Goal: Task Accomplishment & Management: Complete application form

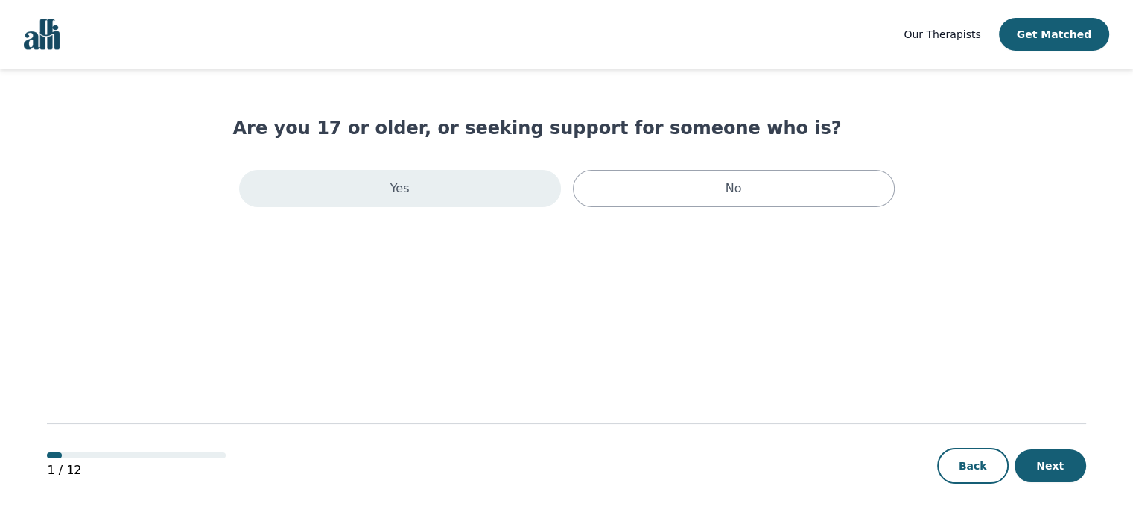
click at [384, 185] on div "Yes" at bounding box center [400, 188] width 322 height 37
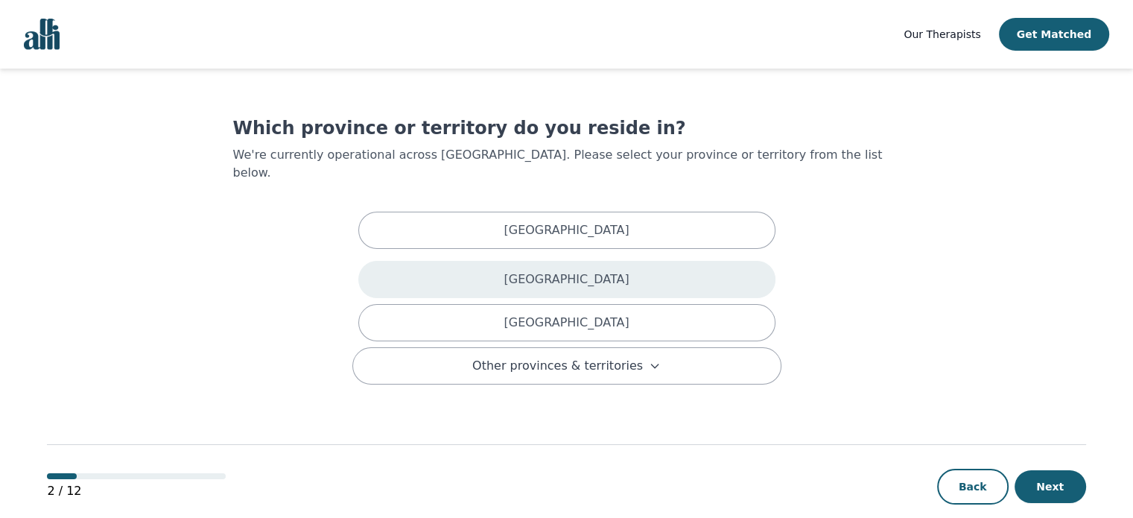
click at [506, 261] on div "[GEOGRAPHIC_DATA]" at bounding box center [566, 279] width 417 height 37
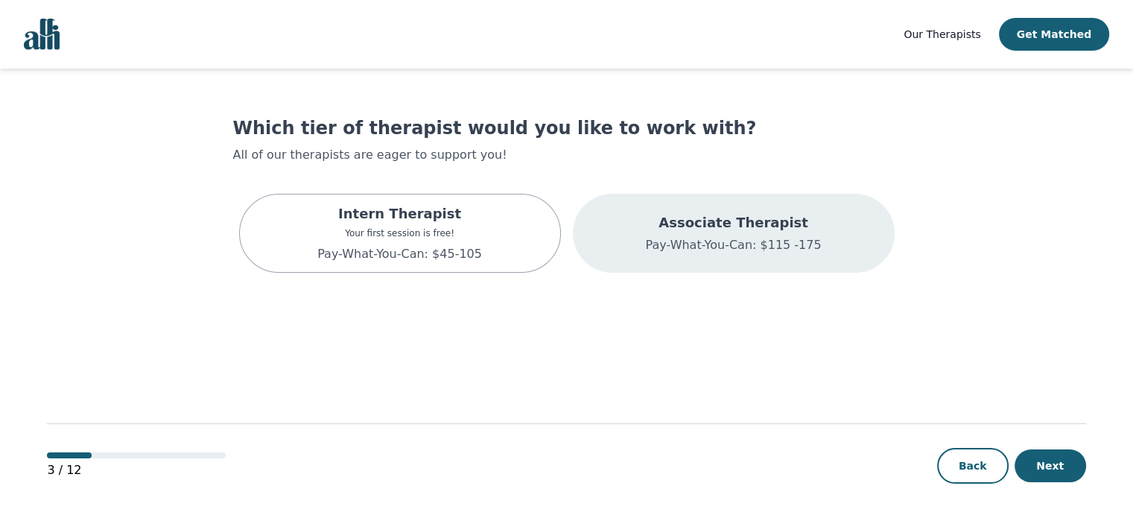
click at [649, 236] on div "Associate Therapist Pay-What-You-Can: $115 -175" at bounding box center [734, 233] width 322 height 79
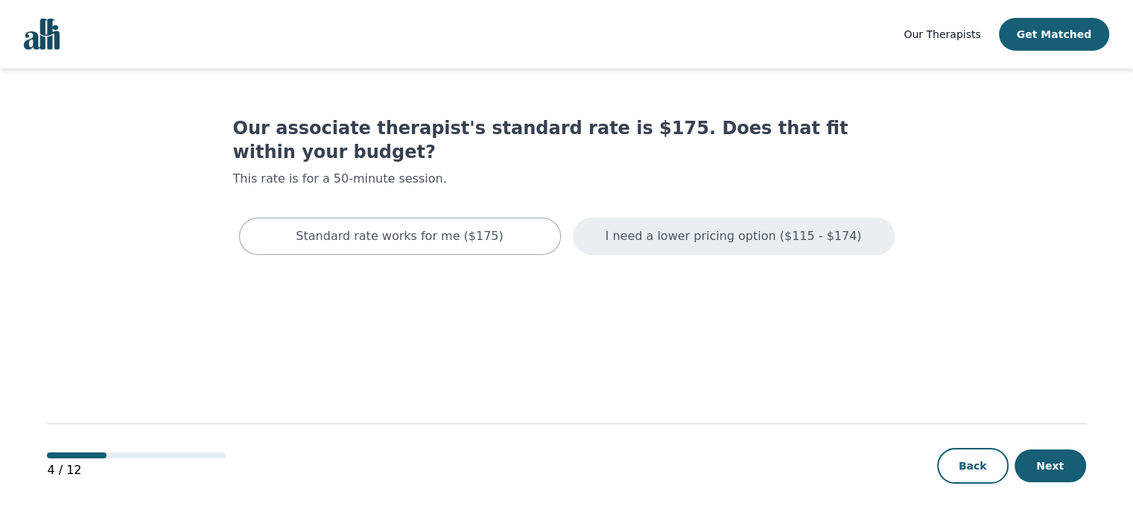
click at [655, 217] on div "I need a lower pricing option ($115 - $174)" at bounding box center [734, 235] width 322 height 37
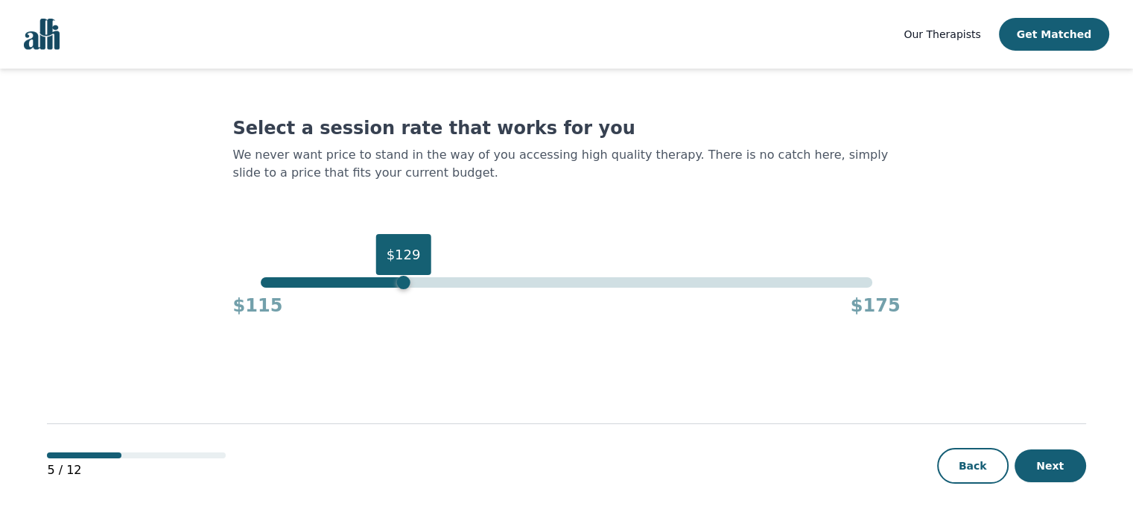
click at [408, 281] on div "$129" at bounding box center [566, 282] width 611 height 10
click at [325, 282] on div "$129" at bounding box center [566, 282] width 611 height 10
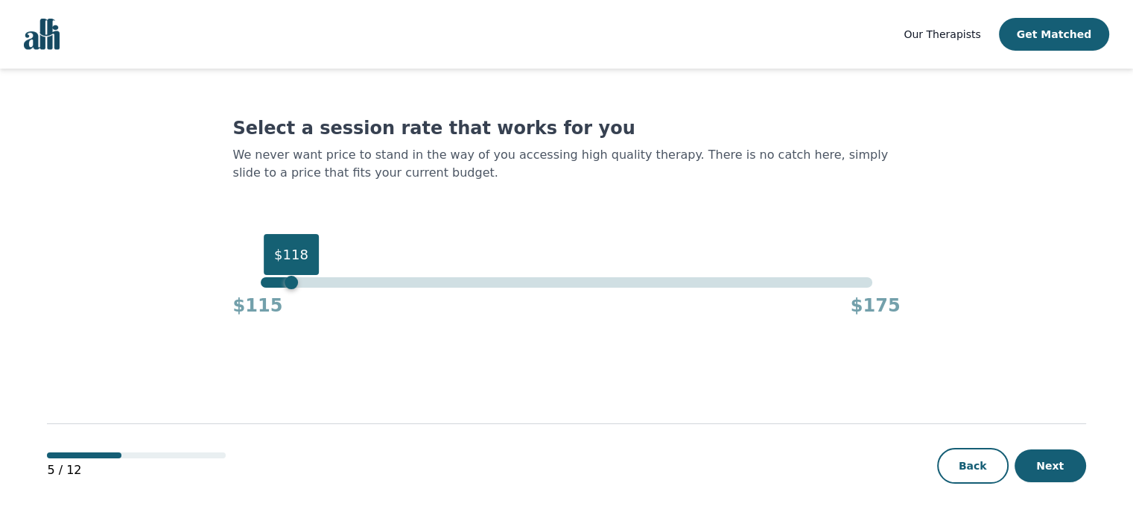
click at [286, 282] on div "$118" at bounding box center [566, 282] width 611 height 10
click at [316, 279] on div "$120" at bounding box center [566, 282] width 611 height 10
click at [264, 282] on div "$115" at bounding box center [566, 282] width 611 height 10
click at [1049, 457] on button "Next" at bounding box center [1049, 465] width 71 height 33
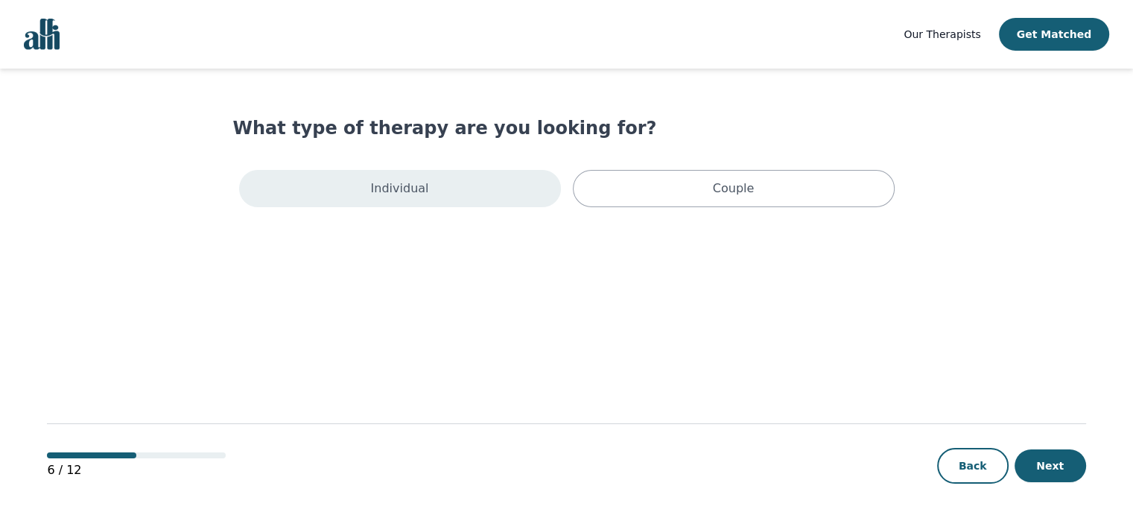
click at [509, 200] on div "Individual" at bounding box center [400, 188] width 322 height 37
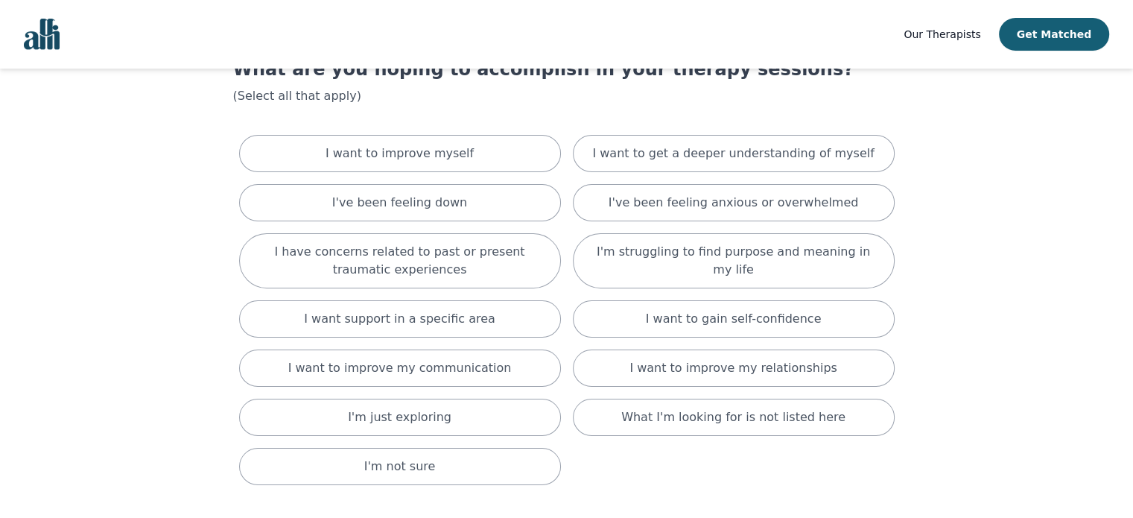
scroll to position [60, 0]
drag, startPoint x: 459, startPoint y: 130, endPoint x: 459, endPoint y: 142, distance: 12.7
click at [459, 142] on div "I want to improve myself I want to get a deeper understanding of myself I've be…" at bounding box center [566, 309] width 667 height 362
click at [459, 142] on div "I want to improve myself" at bounding box center [400, 152] width 322 height 37
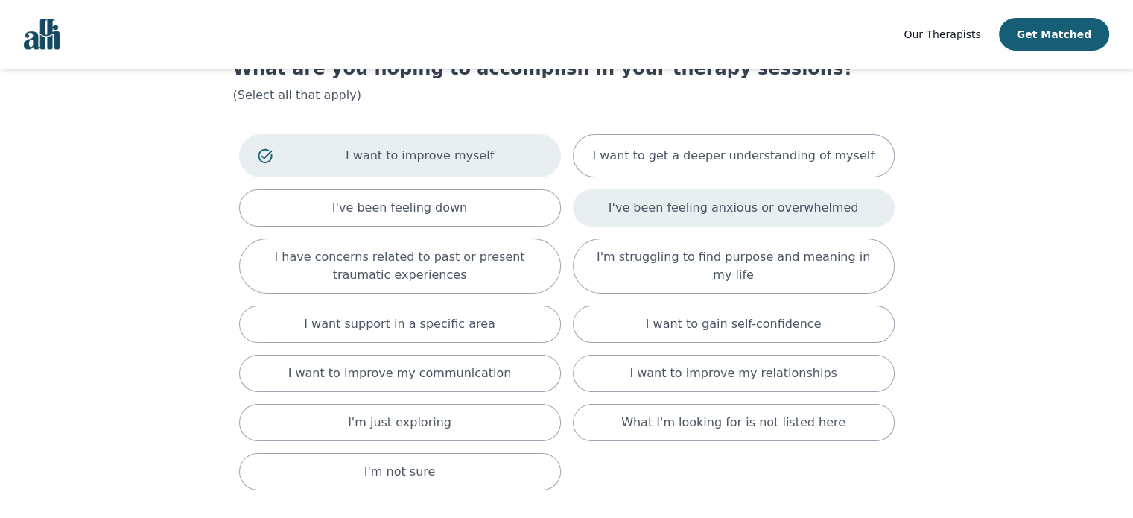
click at [626, 204] on div "I've been feeling anxious or overwhelmed" at bounding box center [734, 207] width 322 height 37
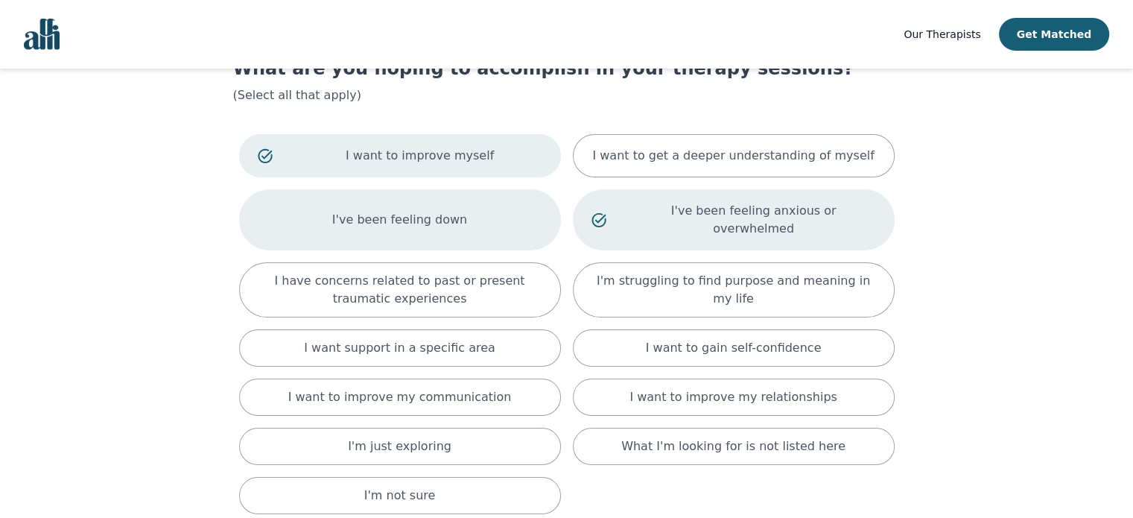
click at [540, 208] on div "I've been feeling down" at bounding box center [400, 219] width 322 height 61
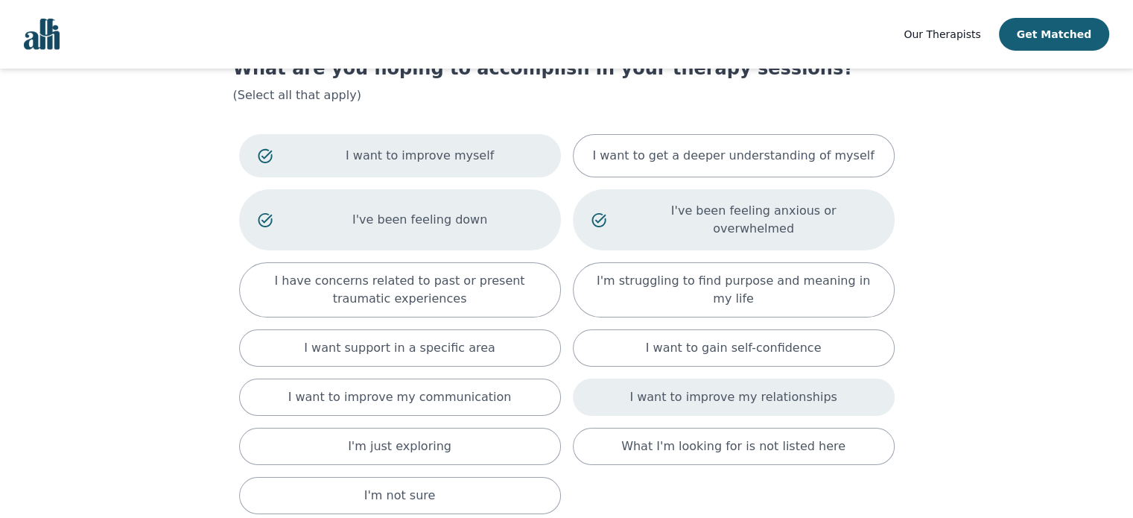
click at [686, 388] on p "I want to improve my relationships" at bounding box center [732, 397] width 207 height 18
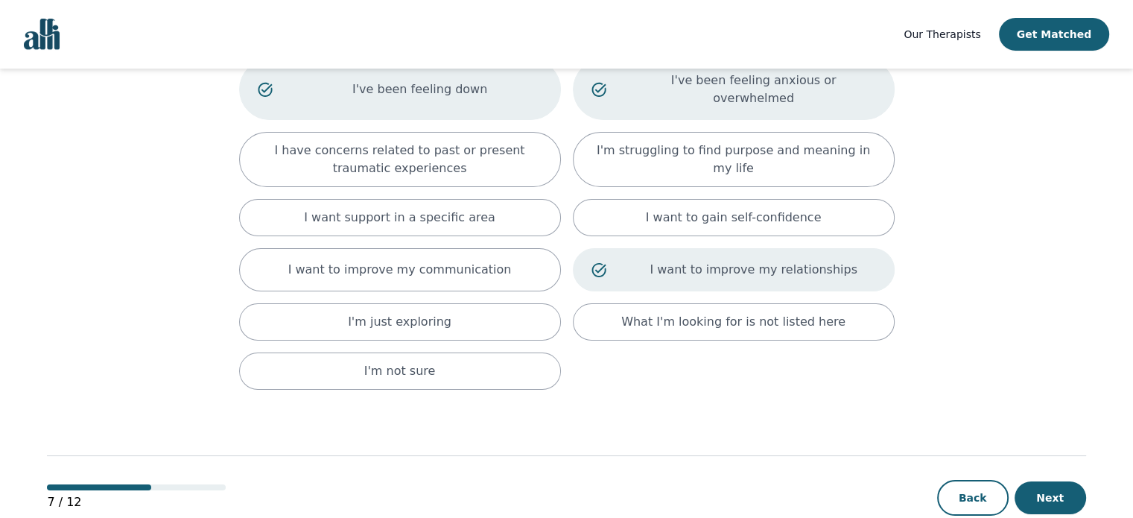
scroll to position [203, 0]
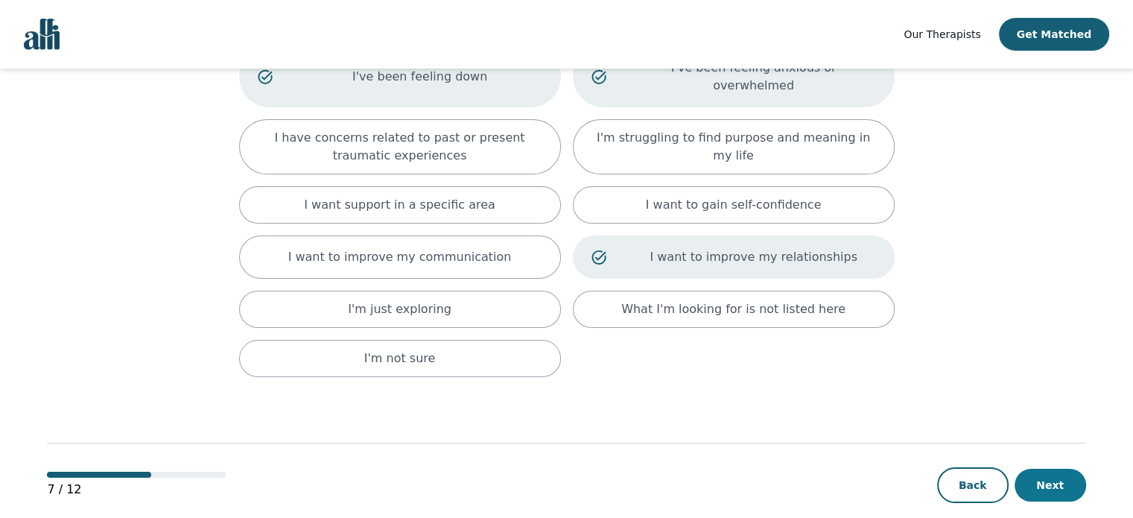
click at [1034, 468] on button "Next" at bounding box center [1049, 484] width 71 height 33
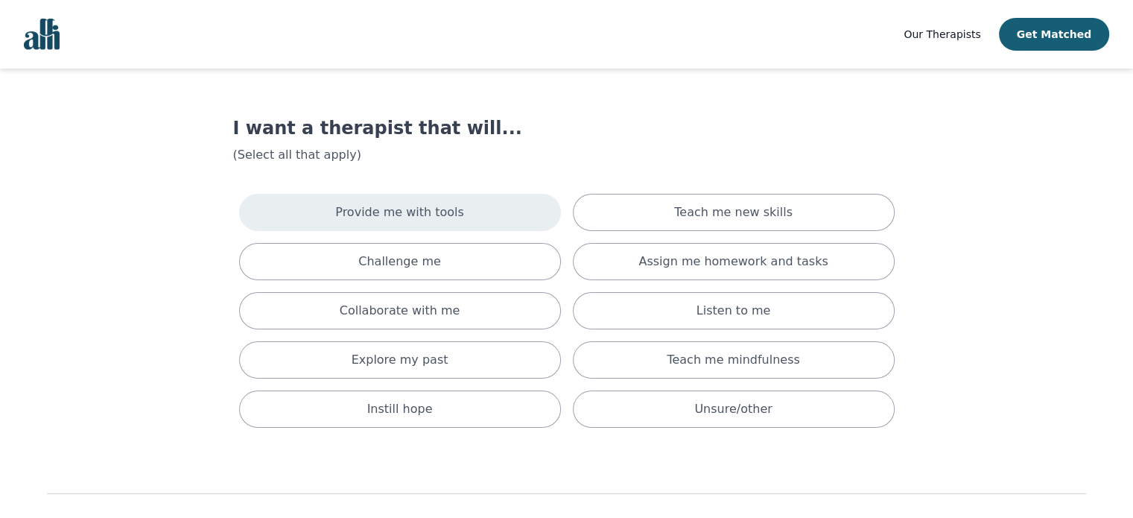
click at [461, 223] on div "Provide me with tools" at bounding box center [400, 212] width 322 height 37
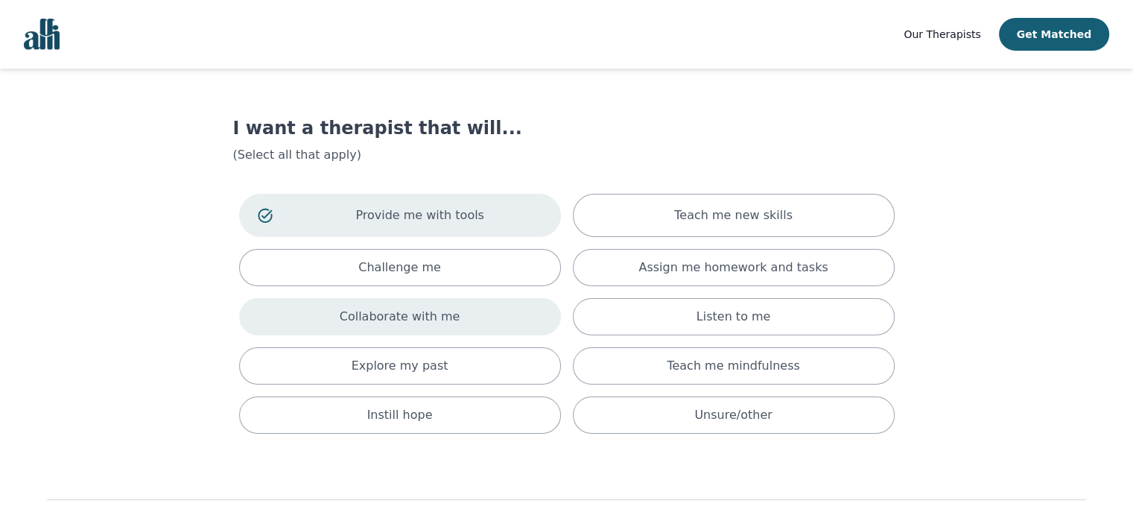
click at [440, 331] on div "Collaborate with me" at bounding box center [400, 316] width 322 height 37
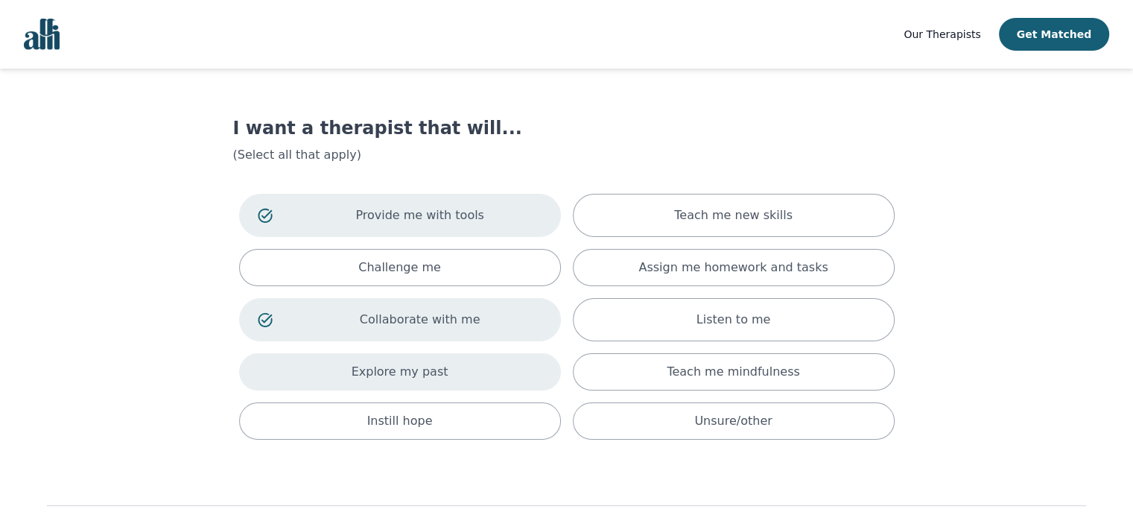
click at [441, 369] on div "Explore my past" at bounding box center [400, 371] width 322 height 37
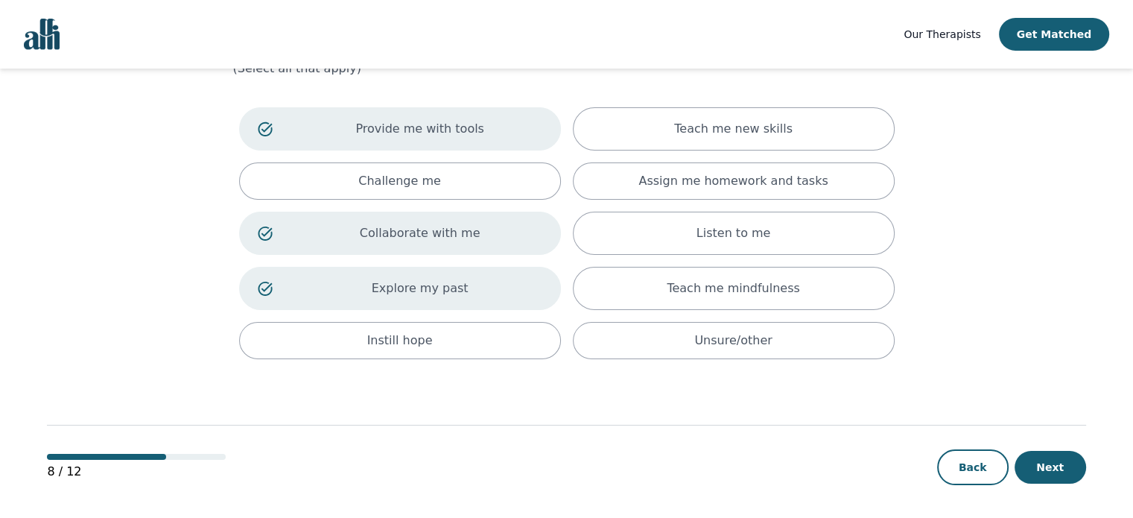
scroll to position [86, 0]
click at [1040, 463] on button "Next" at bounding box center [1049, 467] width 71 height 33
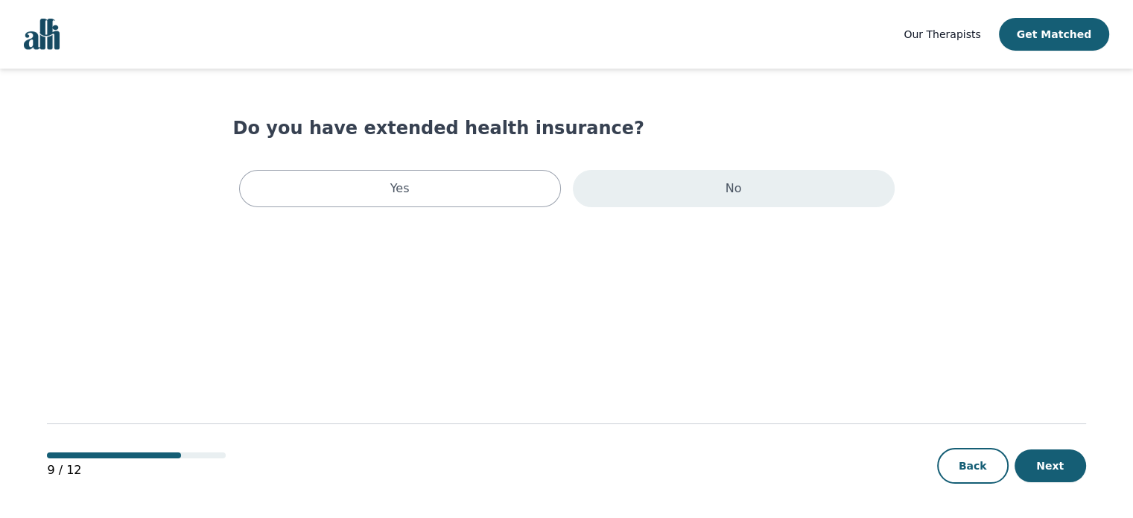
click at [760, 188] on div "No" at bounding box center [734, 188] width 322 height 37
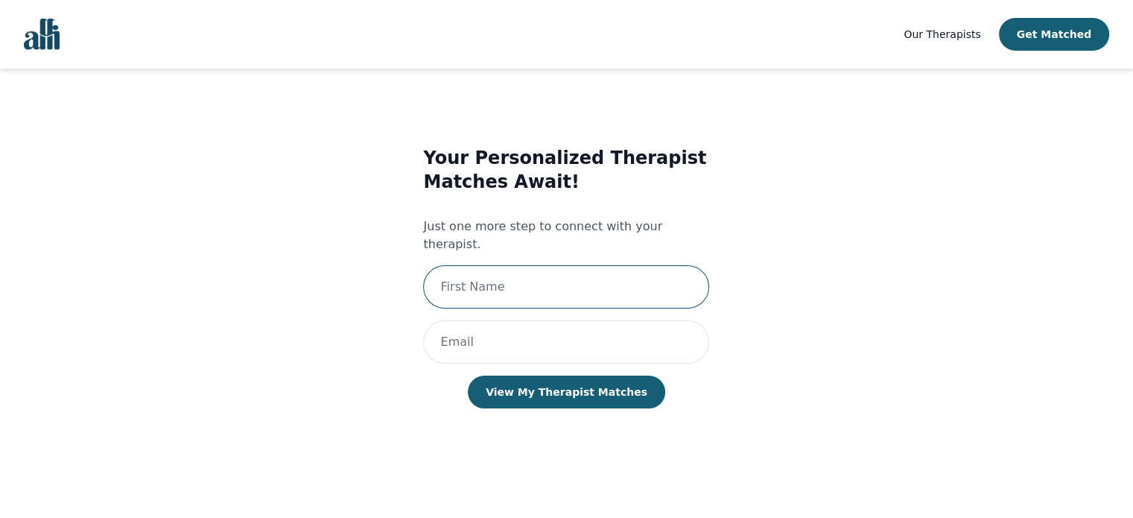
click at [593, 265] on input "text" at bounding box center [566, 286] width 286 height 43
type input "Pallavi"
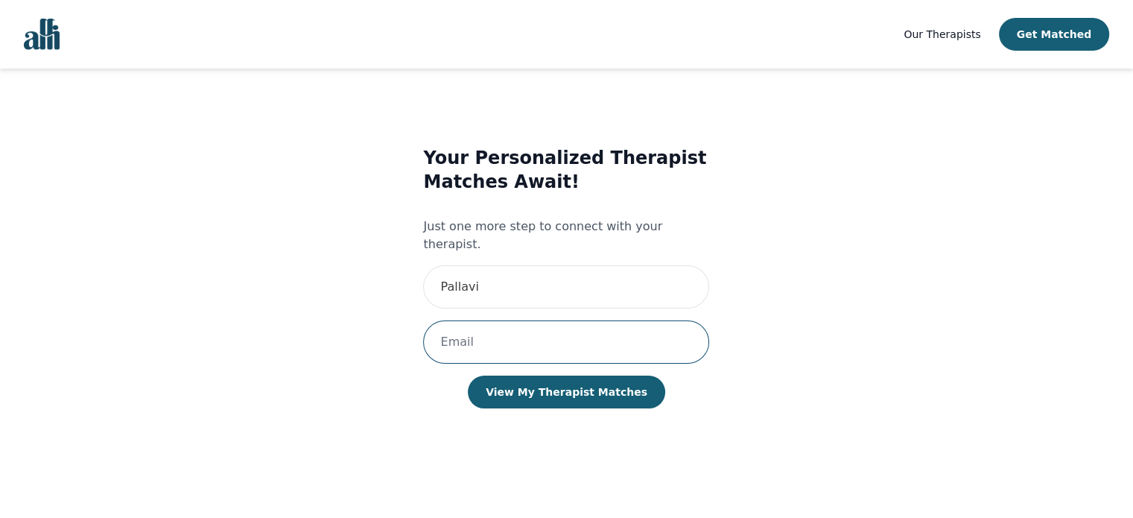
click at [547, 330] on input "email" at bounding box center [566, 341] width 286 height 43
type input "[EMAIL_ADDRESS][DOMAIN_NAME]"
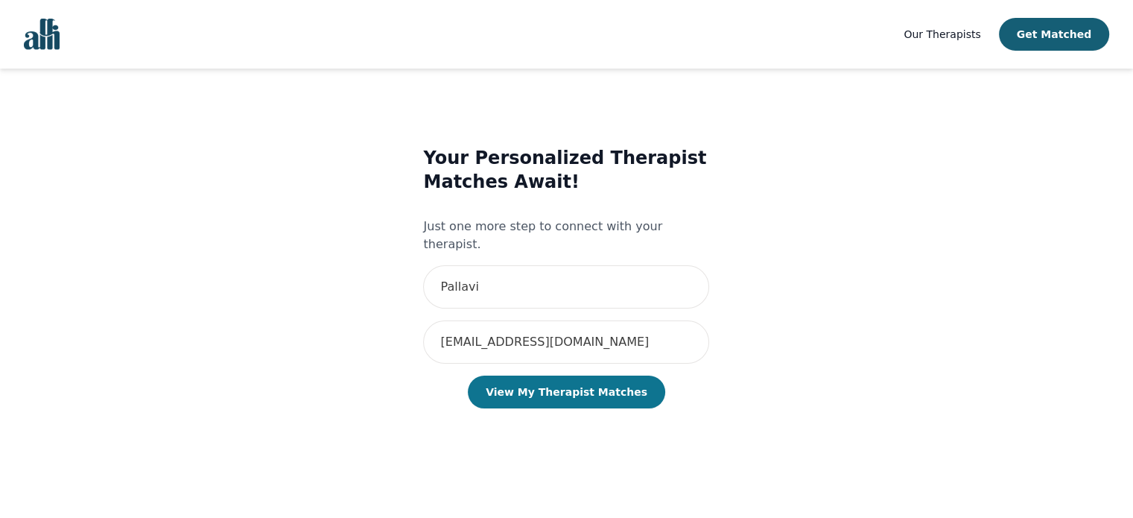
click at [554, 375] on button "View My Therapist Matches" at bounding box center [566, 391] width 197 height 33
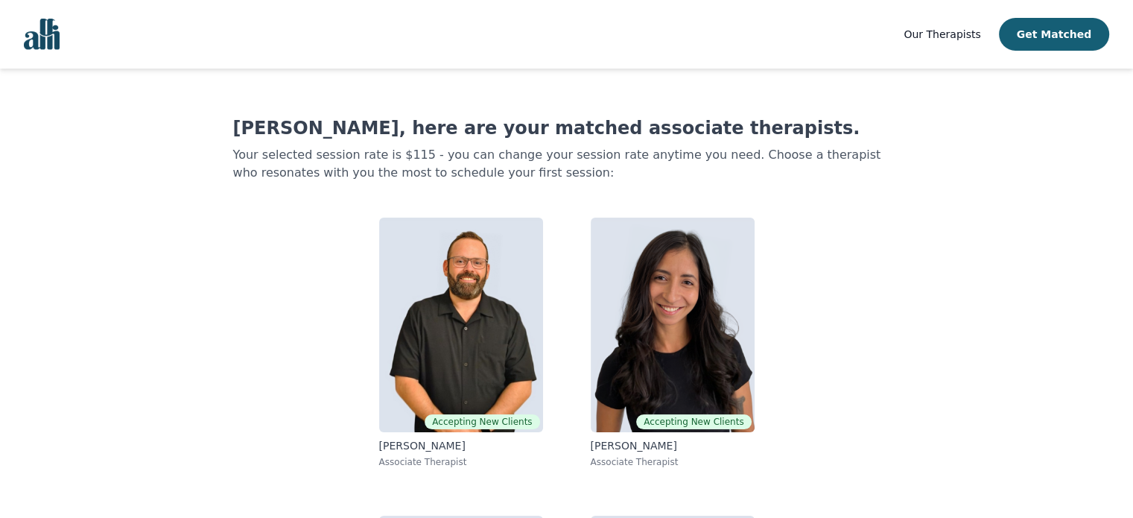
scroll to position [259, 0]
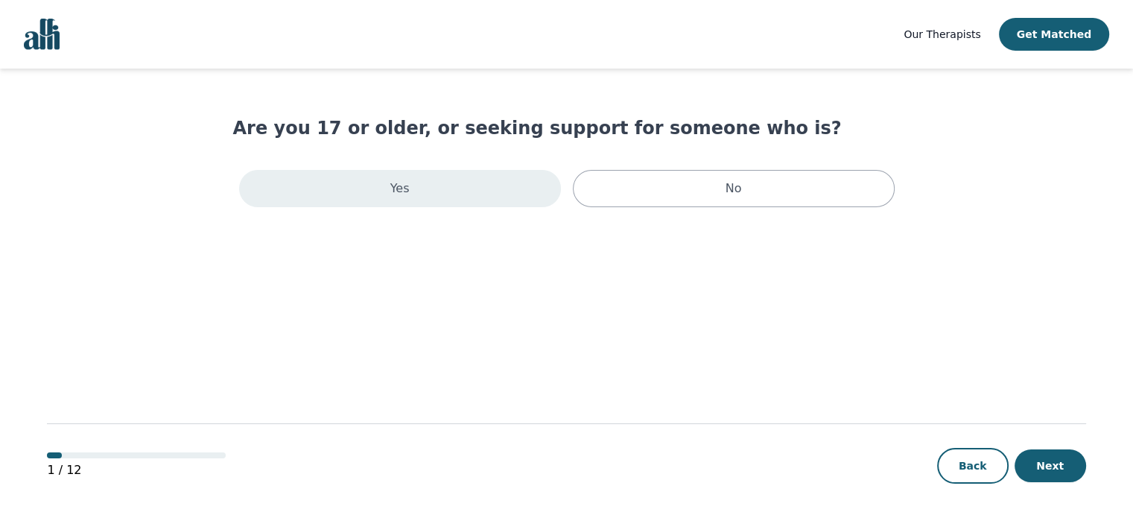
click at [392, 199] on div "Yes" at bounding box center [400, 188] width 322 height 37
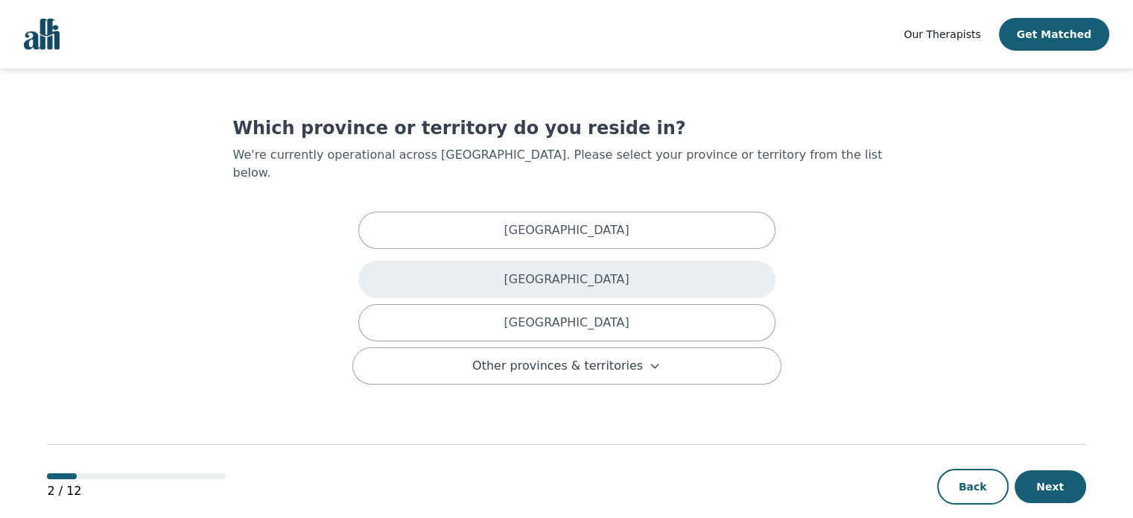
click at [440, 264] on div "[GEOGRAPHIC_DATA]" at bounding box center [566, 279] width 417 height 37
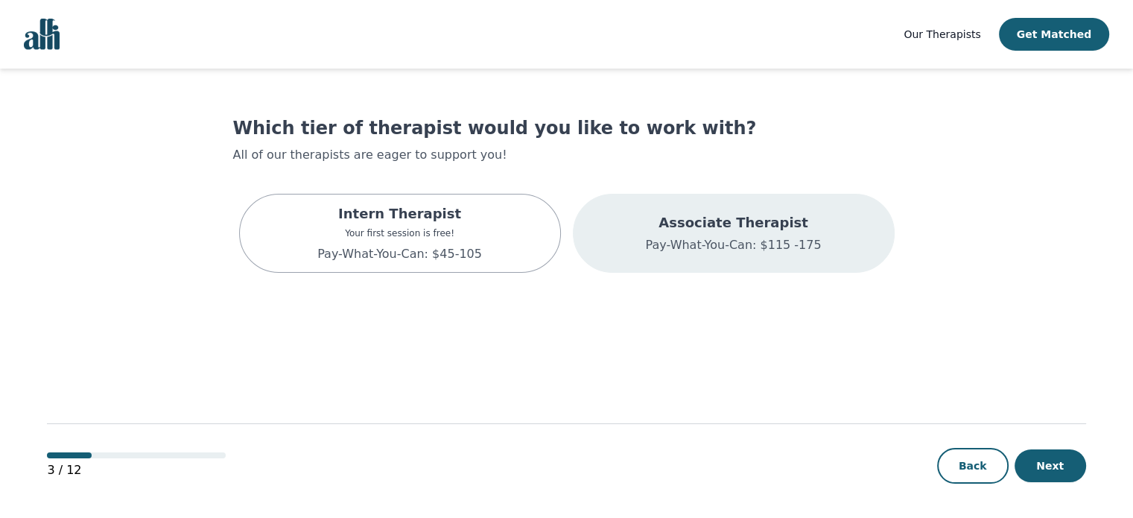
click at [675, 212] on p "Associate Therapist" at bounding box center [733, 222] width 176 height 21
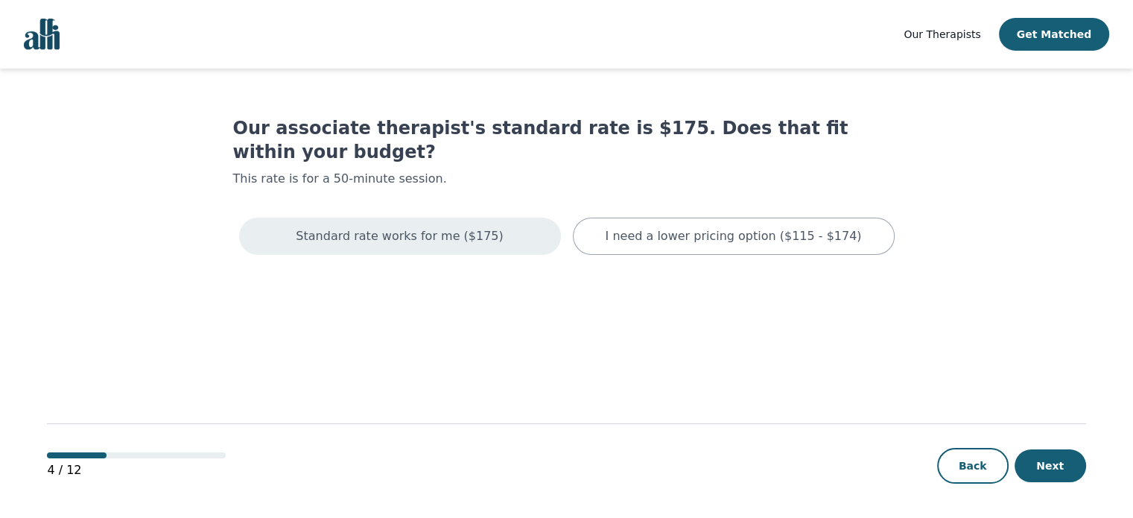
click at [527, 223] on div "Standard rate works for me ($175)" at bounding box center [400, 235] width 322 height 37
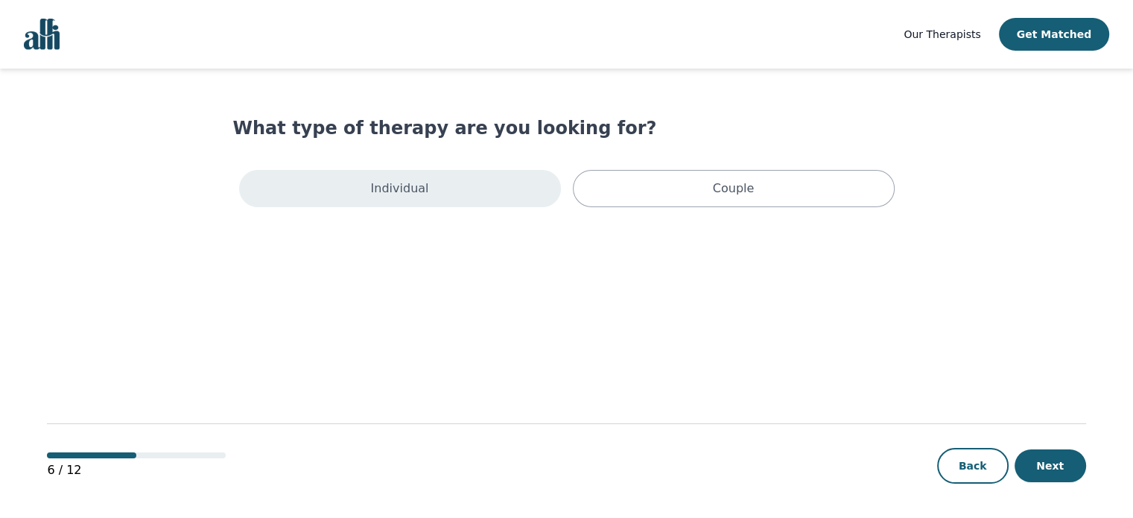
click at [489, 177] on div "Individual" at bounding box center [400, 188] width 322 height 37
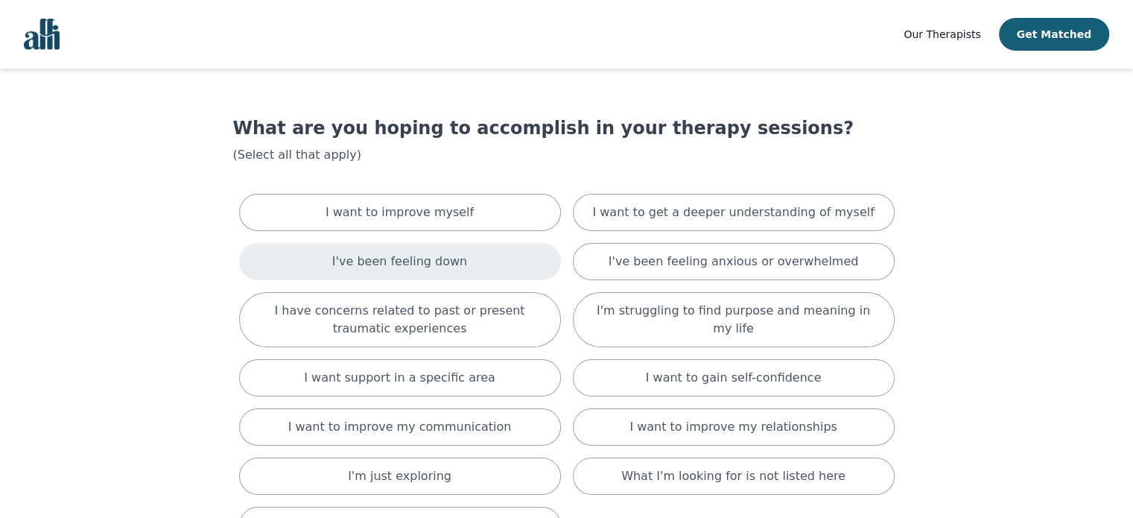
click at [474, 255] on div "I've been feeling down" at bounding box center [400, 261] width 322 height 37
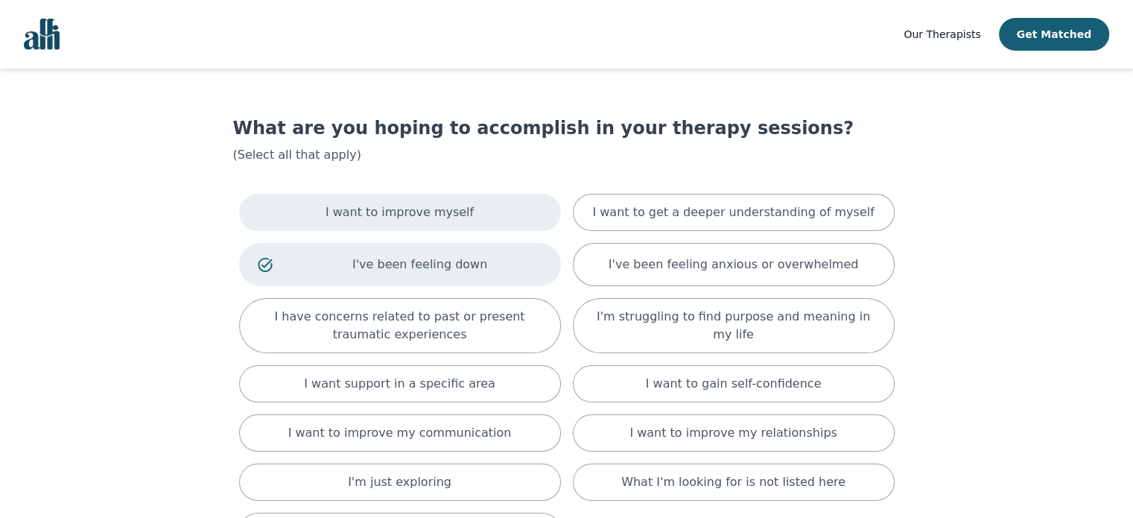
click at [474, 211] on div "I want to improve myself" at bounding box center [400, 212] width 322 height 37
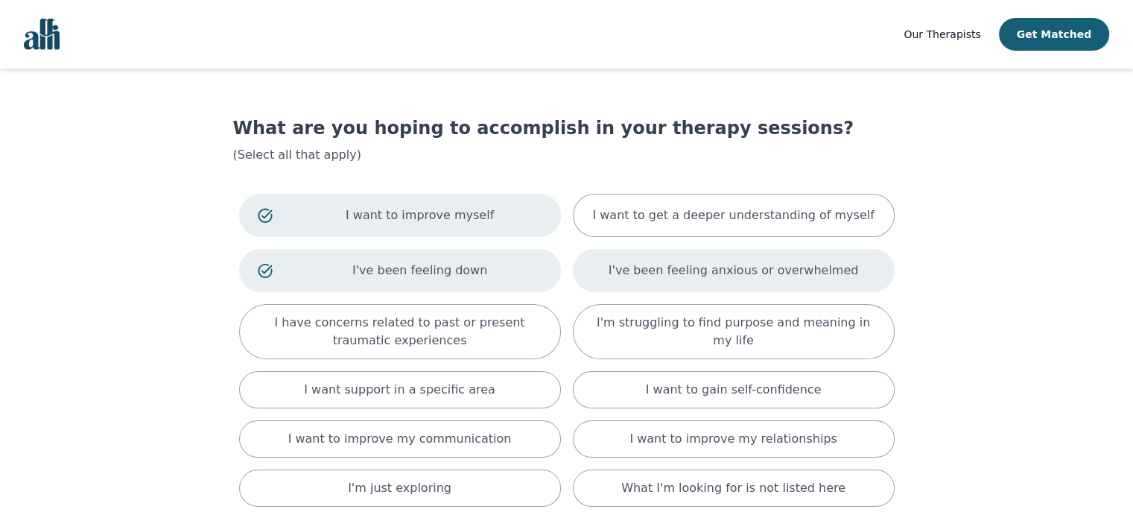
click at [620, 278] on div "I've been feeling anxious or overwhelmed" at bounding box center [734, 270] width 322 height 43
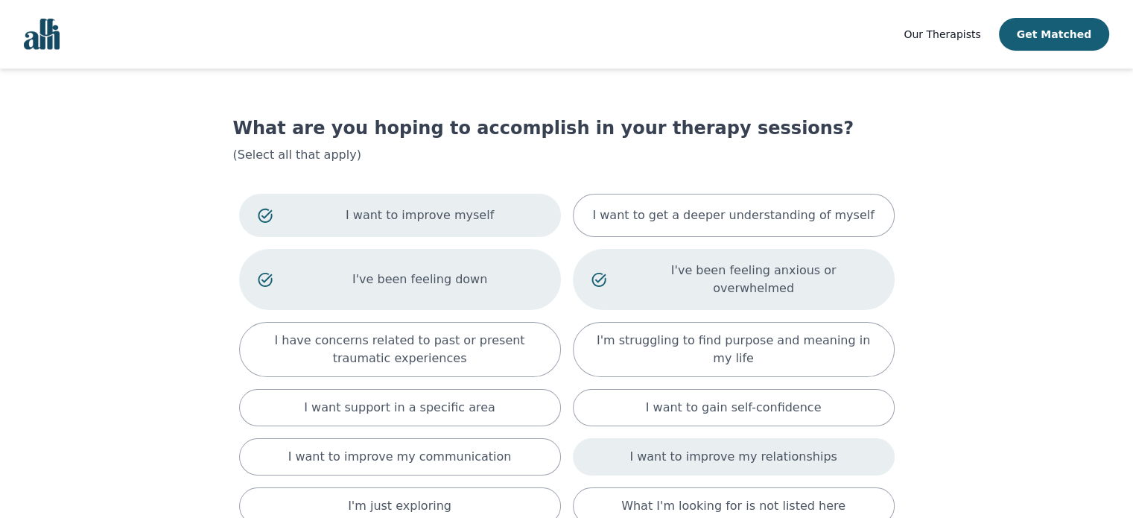
click at [637, 439] on div "I want to improve my relationships" at bounding box center [734, 456] width 322 height 37
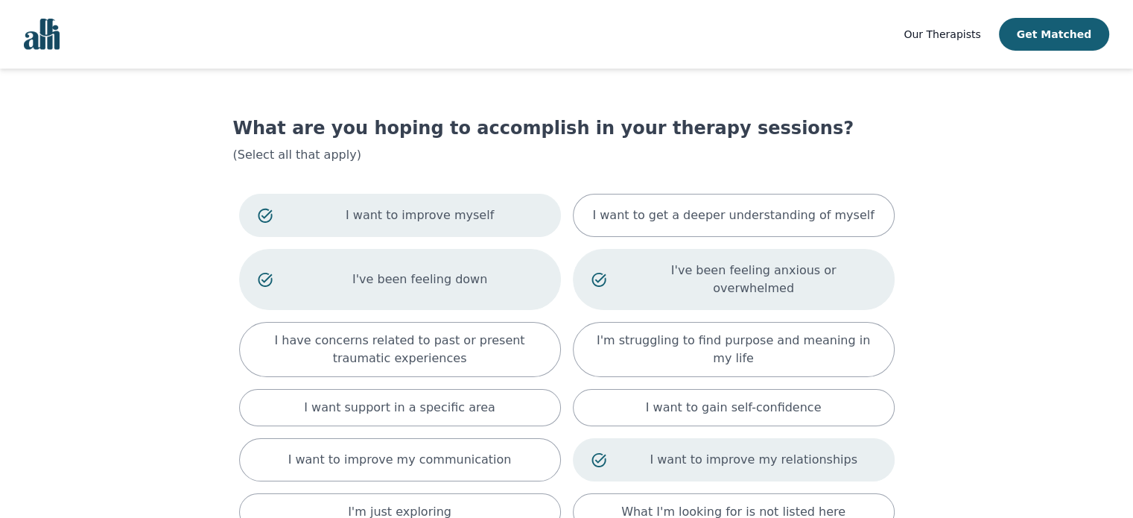
scroll to position [203, 0]
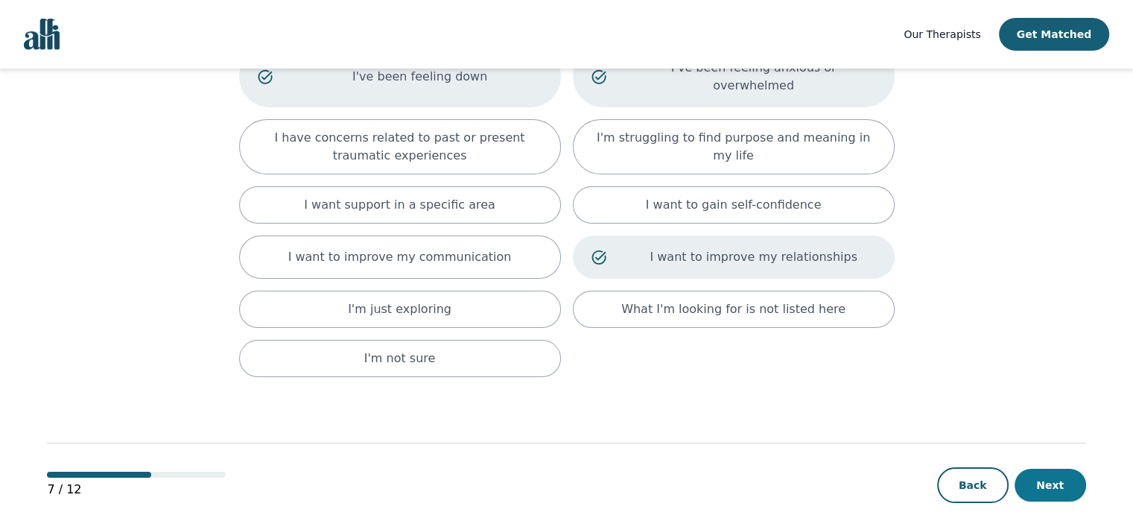
click at [1055, 468] on button "Next" at bounding box center [1049, 484] width 71 height 33
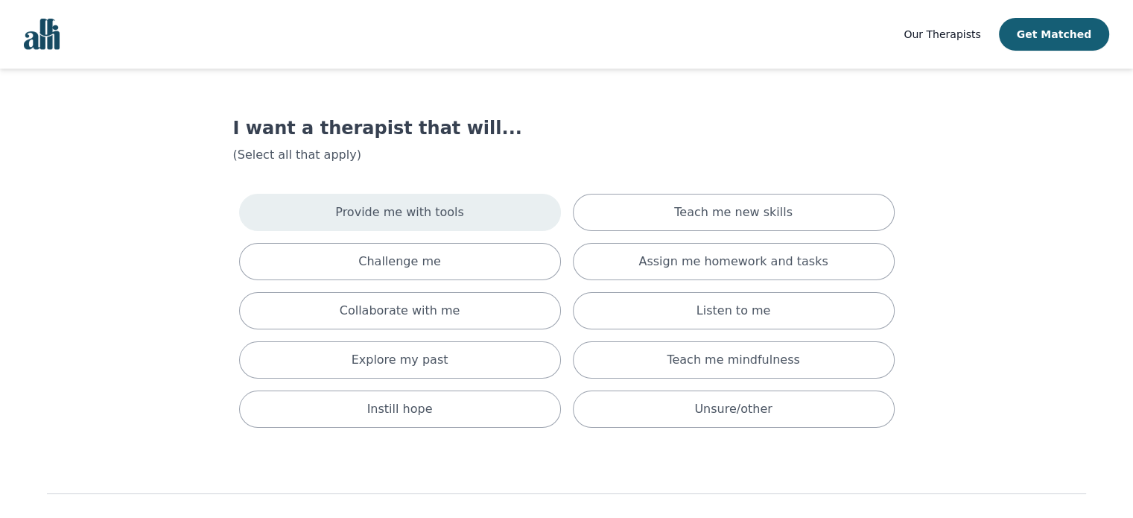
click at [515, 213] on div "Provide me with tools" at bounding box center [400, 212] width 322 height 37
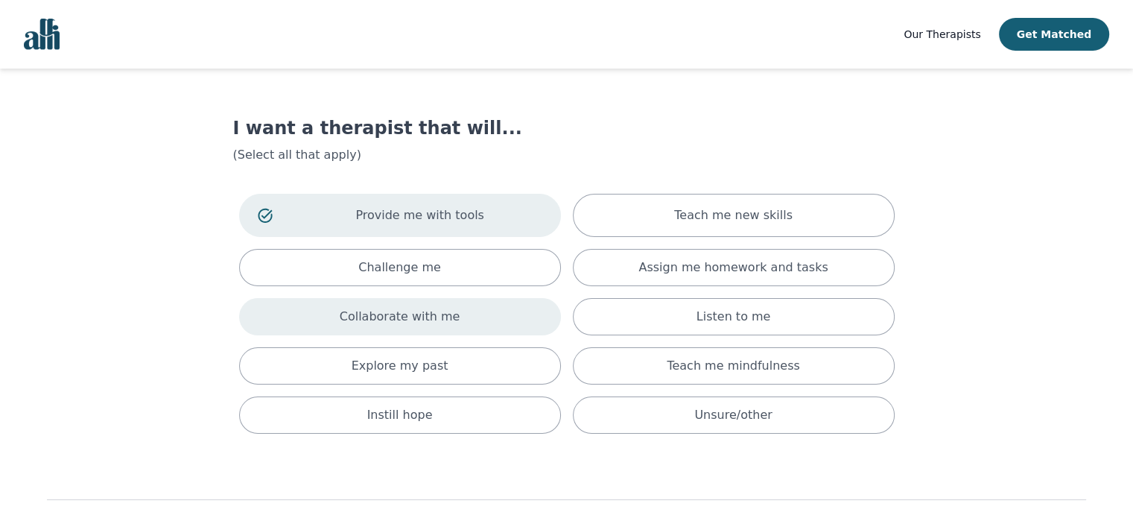
click at [450, 318] on div "Collaborate with me" at bounding box center [400, 316] width 322 height 37
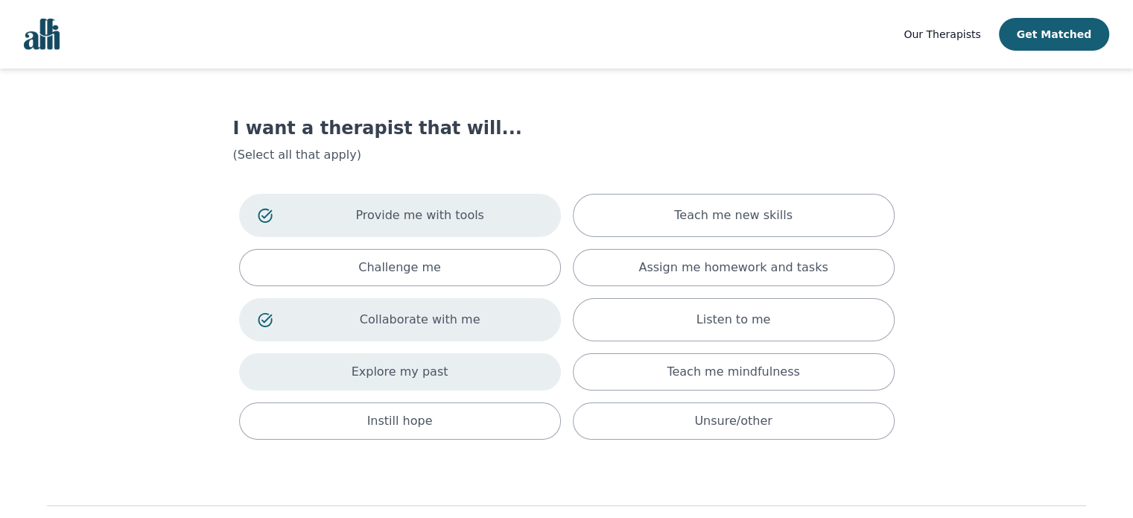
click at [447, 366] on div "Explore my past" at bounding box center [400, 371] width 322 height 37
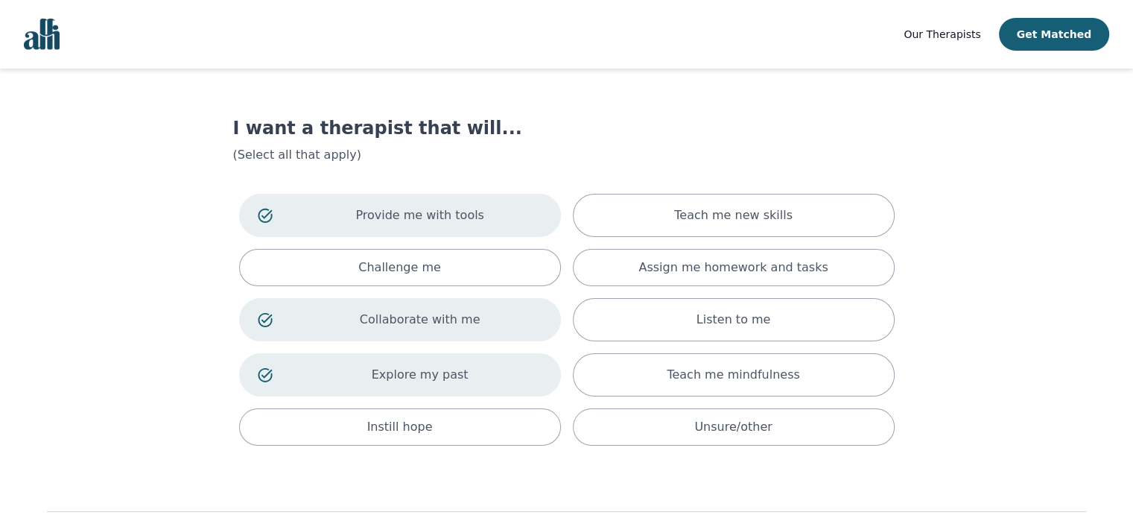
scroll to position [86, 0]
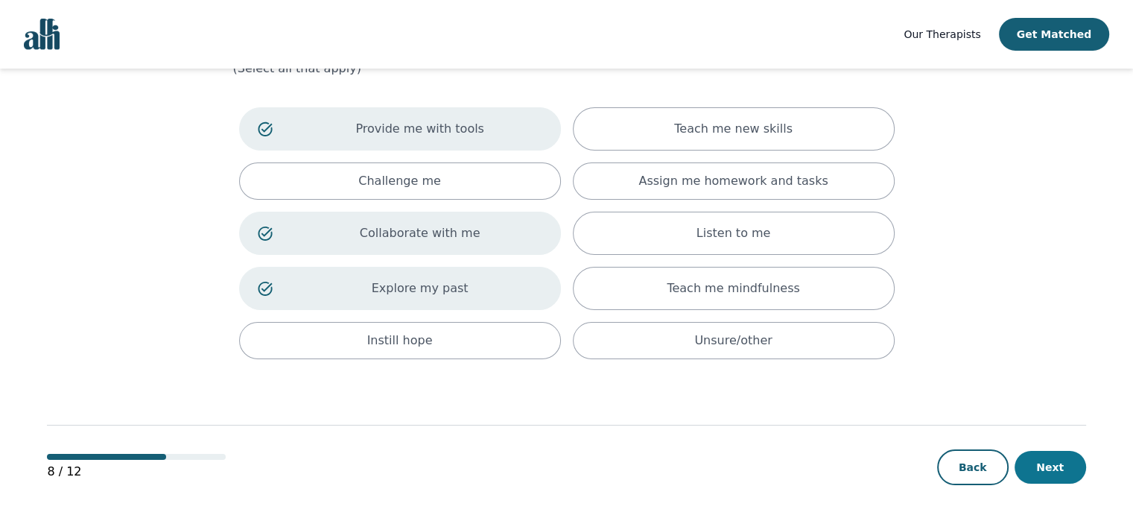
click at [1049, 467] on button "Next" at bounding box center [1049, 467] width 71 height 33
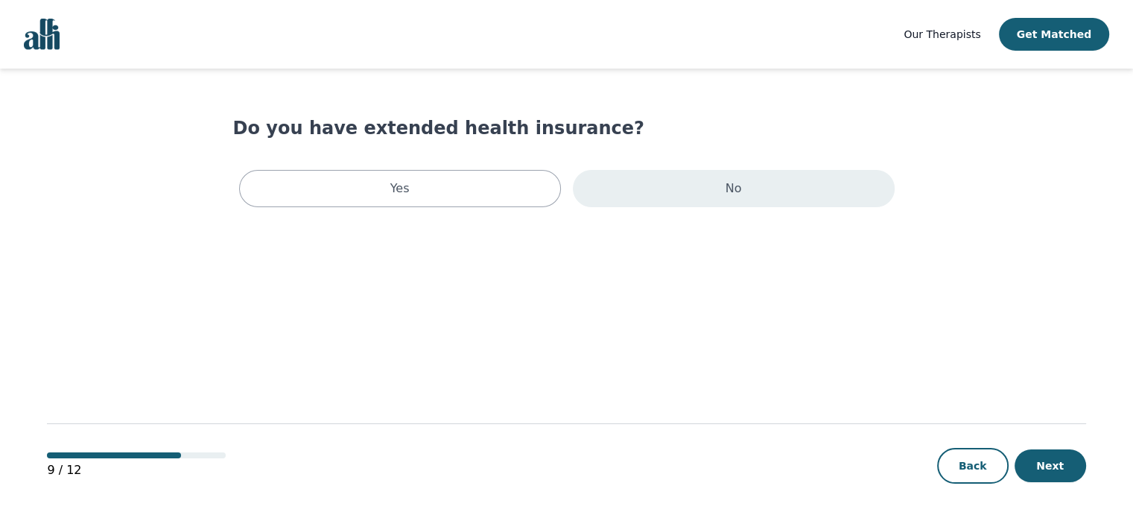
click at [737, 185] on p "No" at bounding box center [733, 188] width 16 height 18
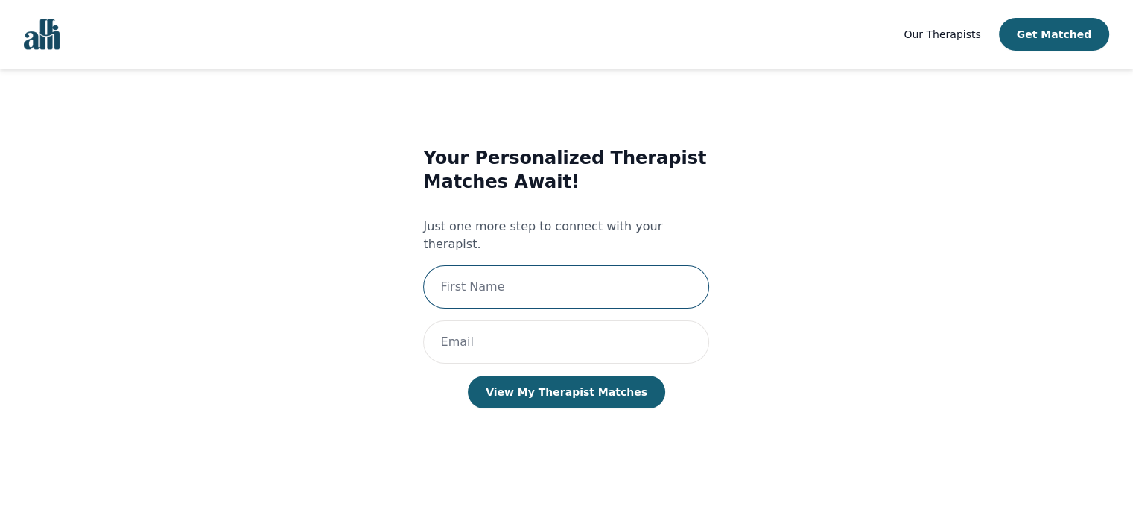
click at [610, 266] on input "text" at bounding box center [566, 286] width 286 height 43
type input "Pallavi"
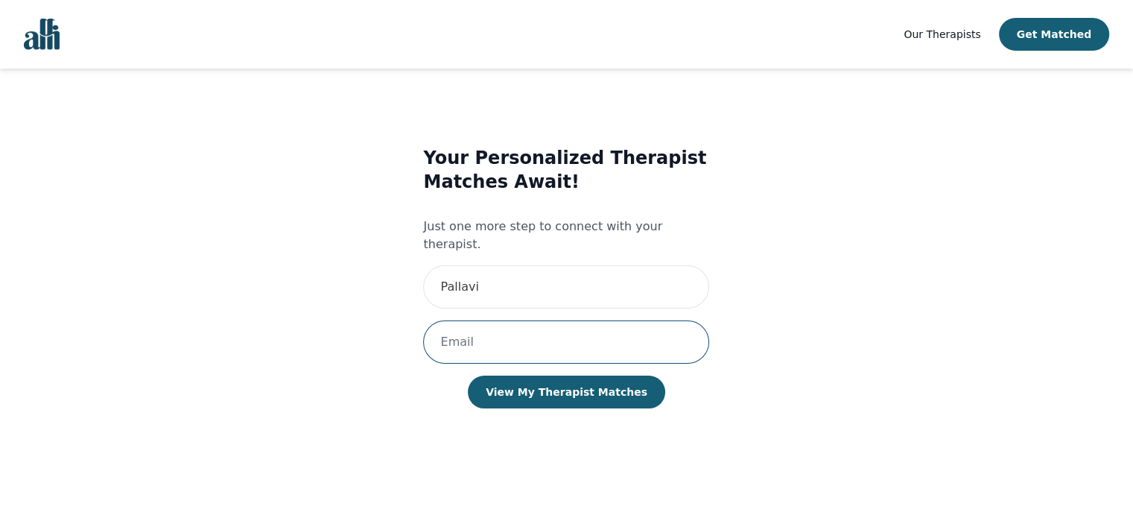
click at [566, 320] on input "email" at bounding box center [566, 341] width 286 height 43
type input "[EMAIL_ADDRESS][DOMAIN_NAME]"
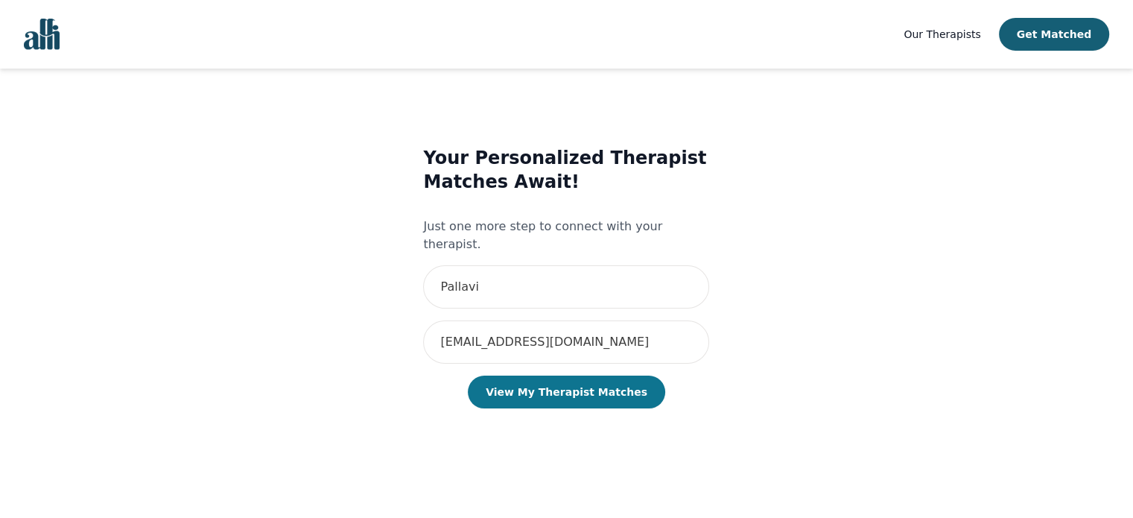
click at [565, 377] on button "View My Therapist Matches" at bounding box center [566, 391] width 197 height 33
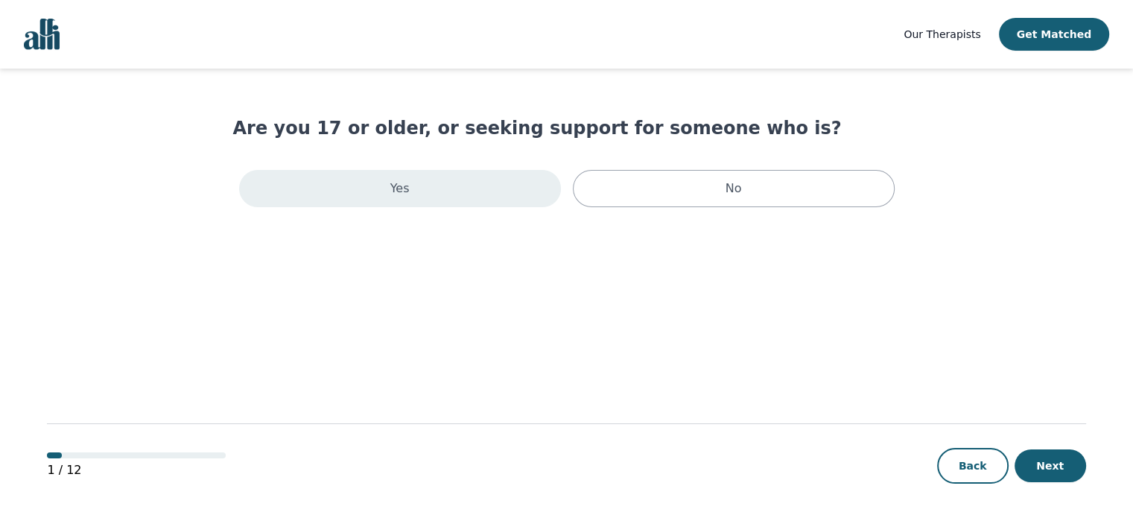
click at [345, 178] on div "Yes" at bounding box center [400, 188] width 322 height 37
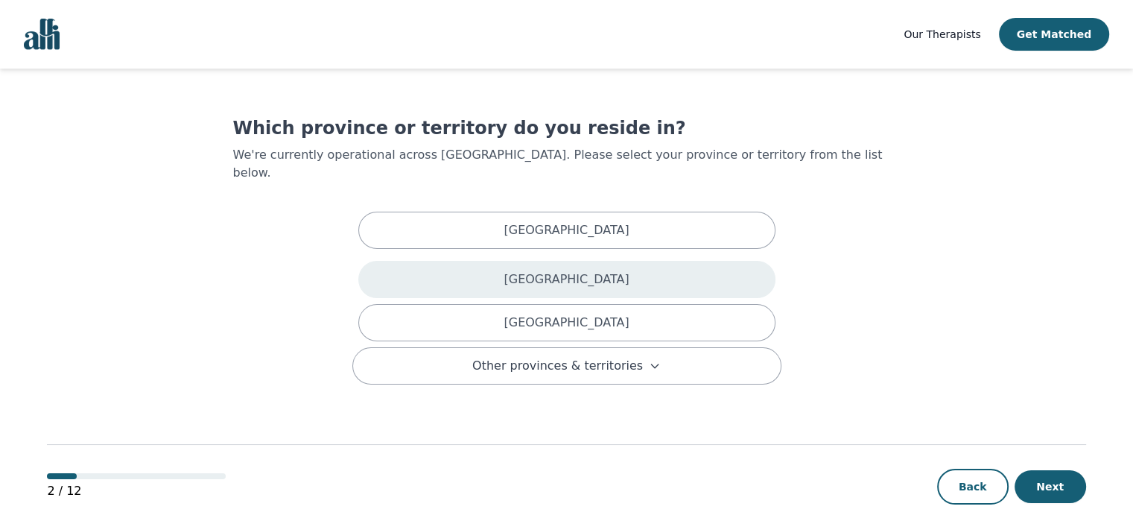
click at [451, 261] on div "[GEOGRAPHIC_DATA]" at bounding box center [566, 279] width 417 height 37
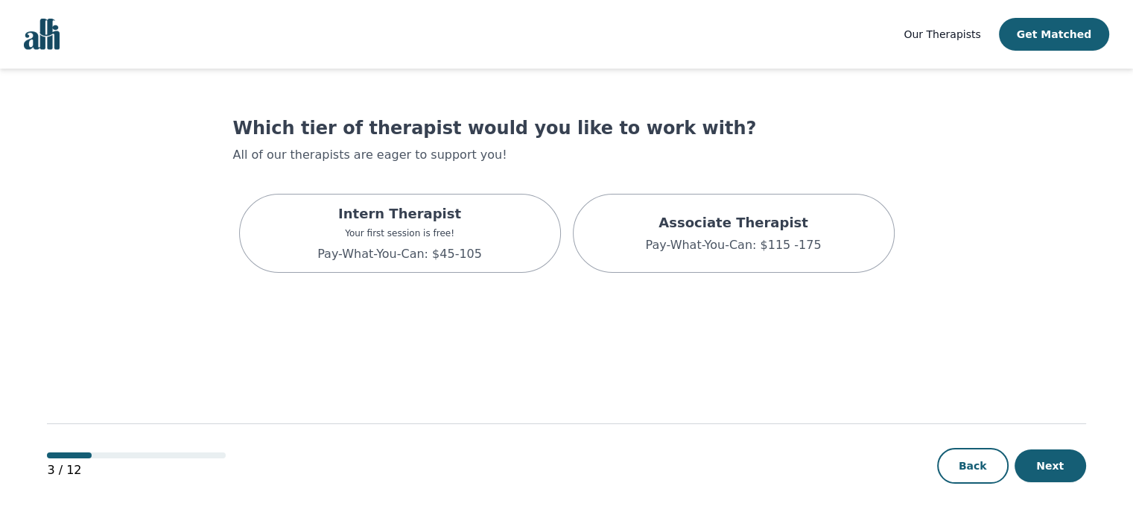
click at [451, 255] on p "Pay-What-You-Can: $45-105" at bounding box center [399, 254] width 165 height 18
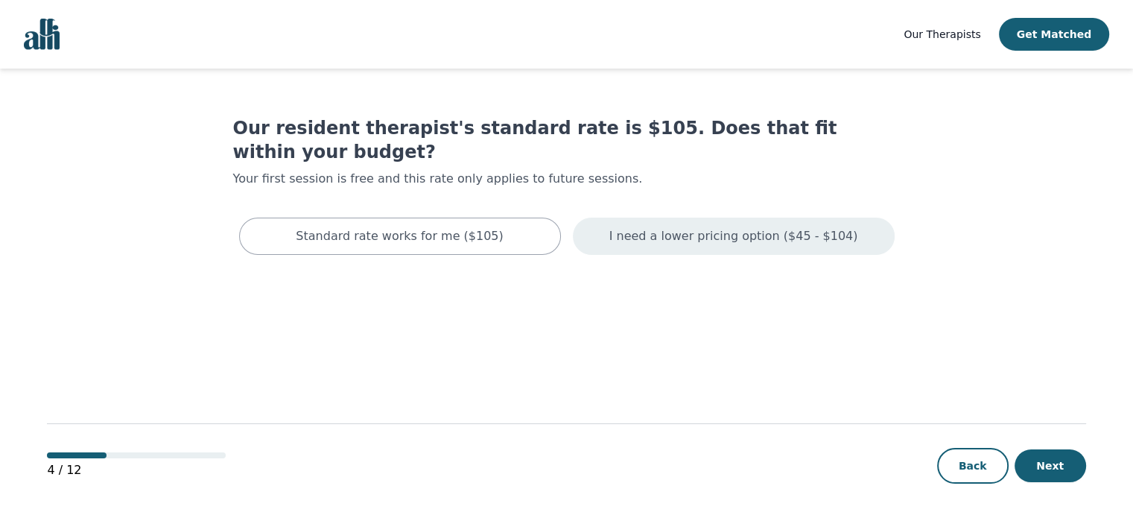
click at [646, 217] on div "I need a lower pricing option ($45 - $104)" at bounding box center [734, 235] width 322 height 37
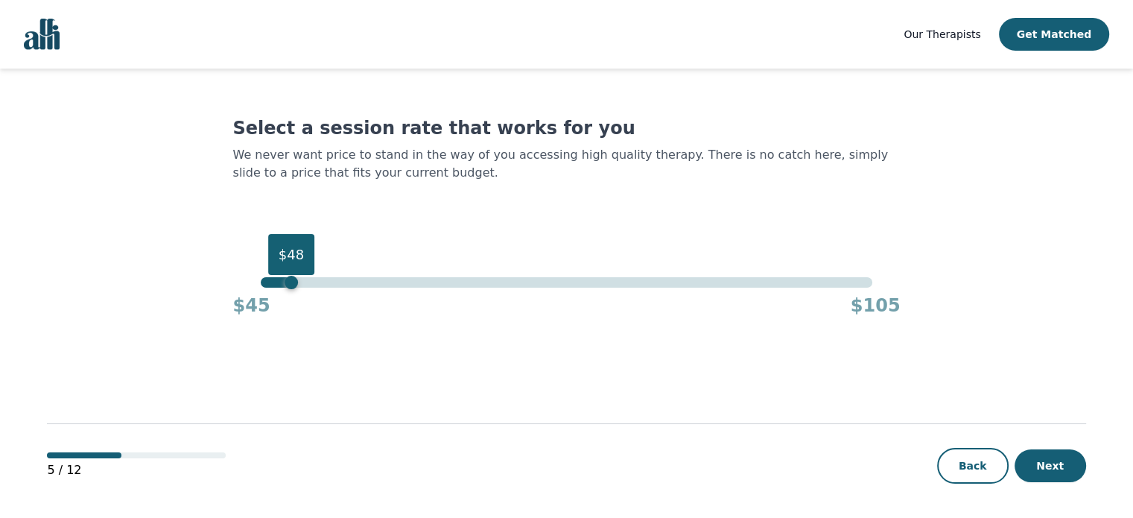
click at [294, 284] on div "$48" at bounding box center [566, 282] width 611 height 10
click at [309, 282] on div "$50" at bounding box center [566, 282] width 611 height 10
click at [1045, 461] on button "Next" at bounding box center [1049, 465] width 71 height 33
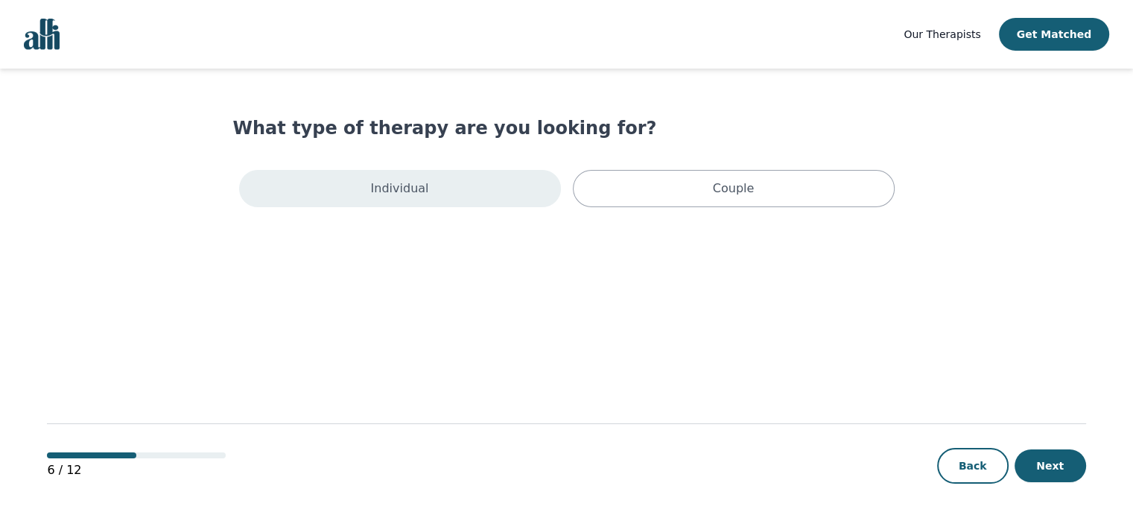
click at [489, 199] on div "Individual" at bounding box center [400, 188] width 322 height 37
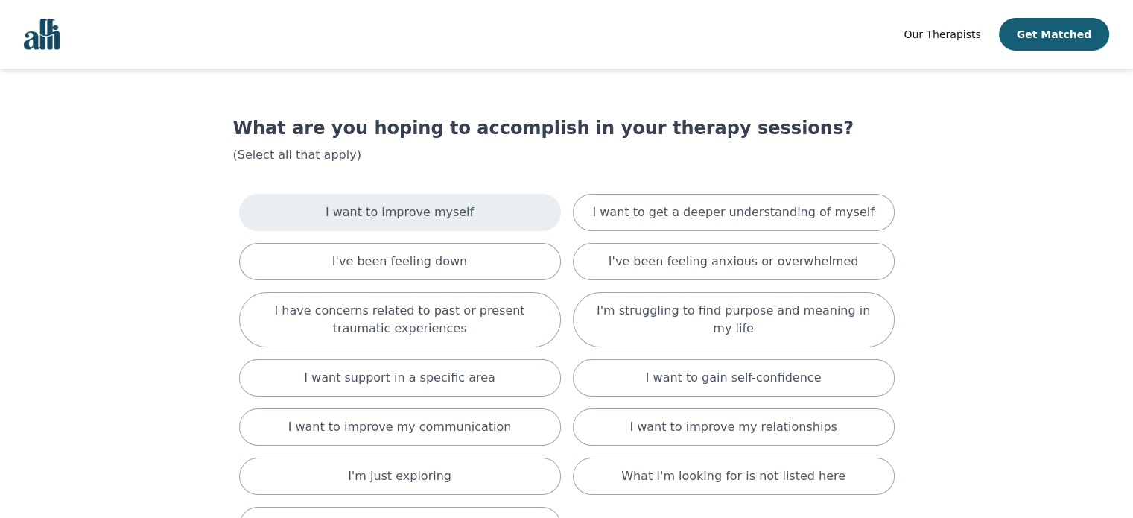
click at [486, 214] on div "I want to improve myself" at bounding box center [400, 212] width 322 height 37
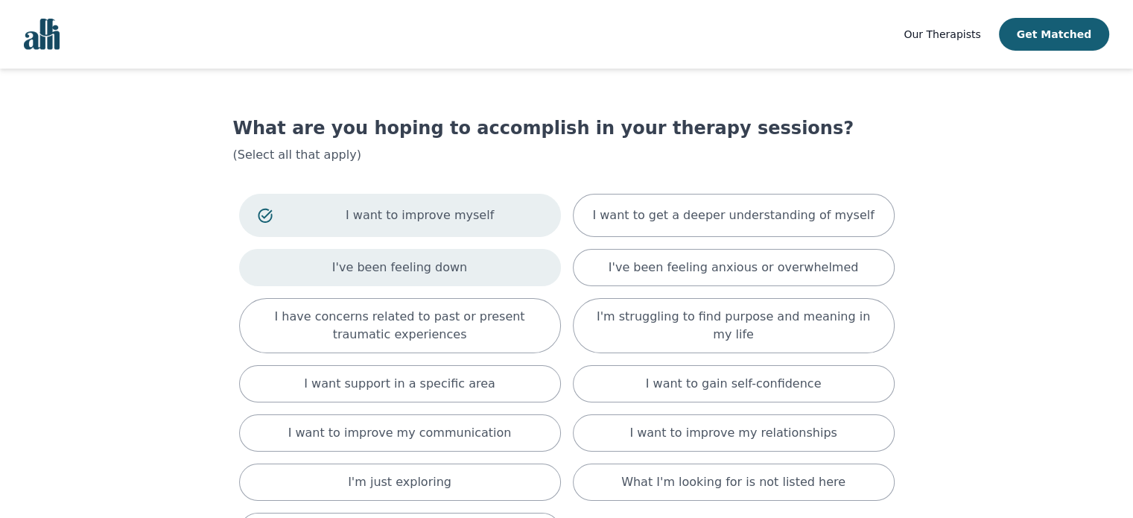
click at [477, 263] on div "I've been feeling down" at bounding box center [400, 267] width 322 height 37
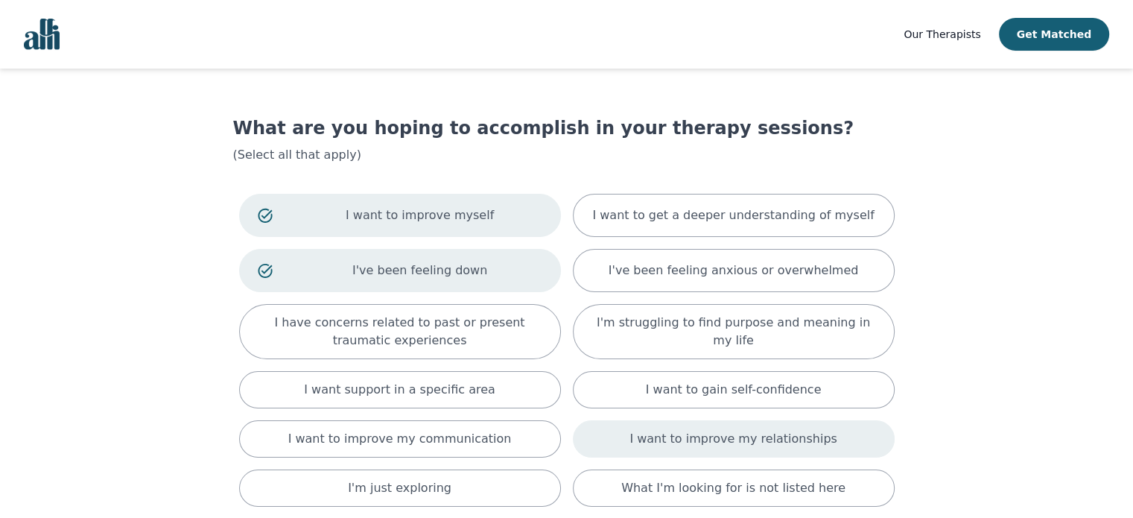
click at [695, 437] on p "I want to improve my relationships" at bounding box center [732, 439] width 207 height 18
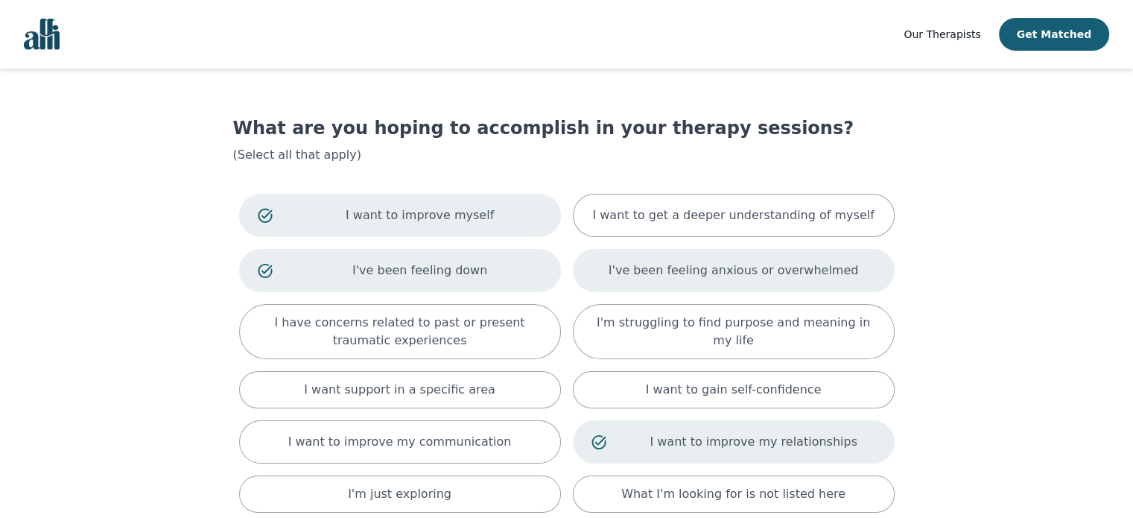
click at [713, 276] on p "I've been feeling anxious or overwhelmed" at bounding box center [733, 270] width 250 height 18
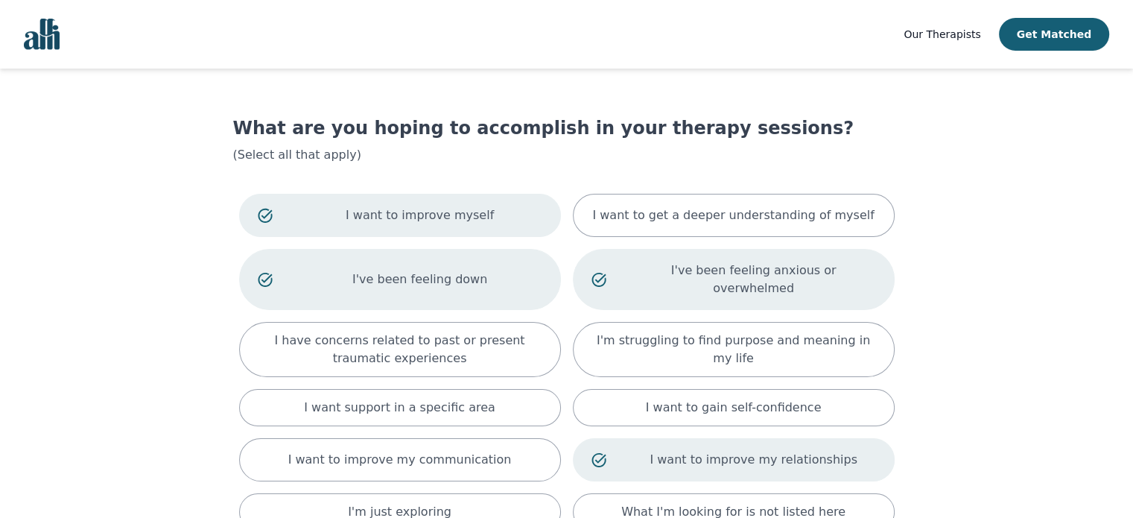
scroll to position [203, 0]
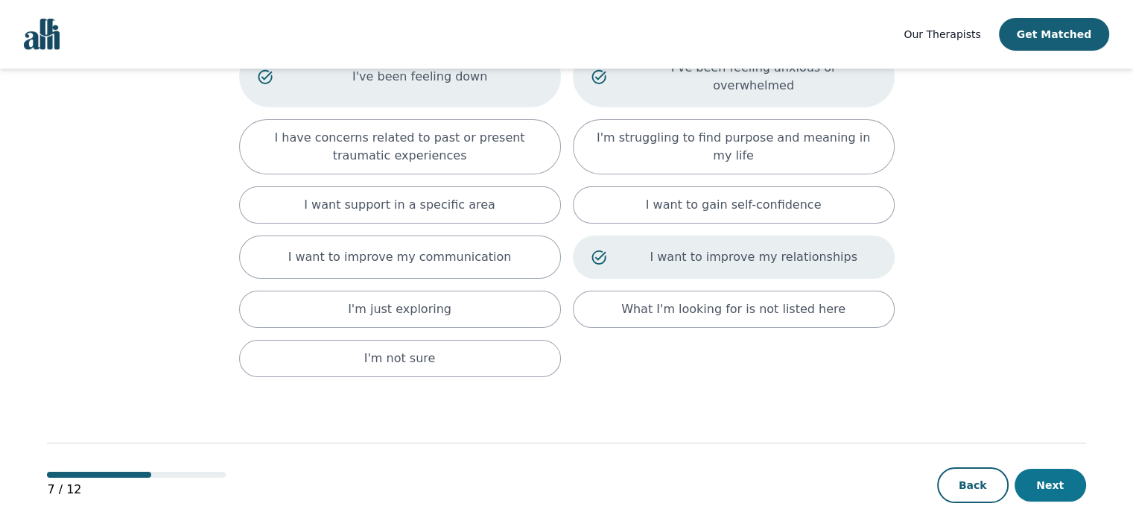
click at [1040, 468] on button "Next" at bounding box center [1049, 484] width 71 height 33
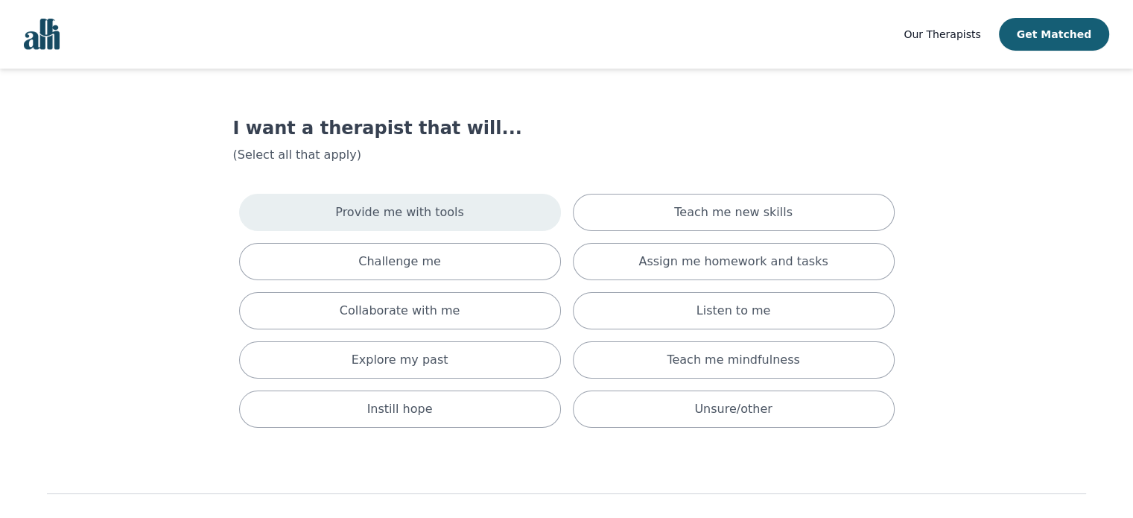
click at [466, 211] on div "Provide me with tools" at bounding box center [400, 212] width 322 height 37
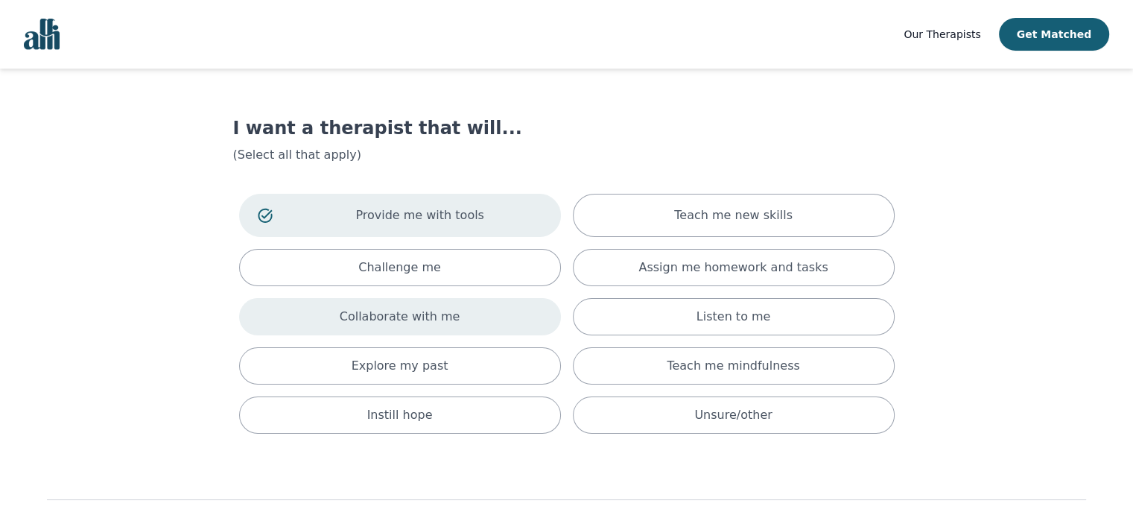
click at [448, 306] on div "Collaborate with me" at bounding box center [400, 316] width 322 height 37
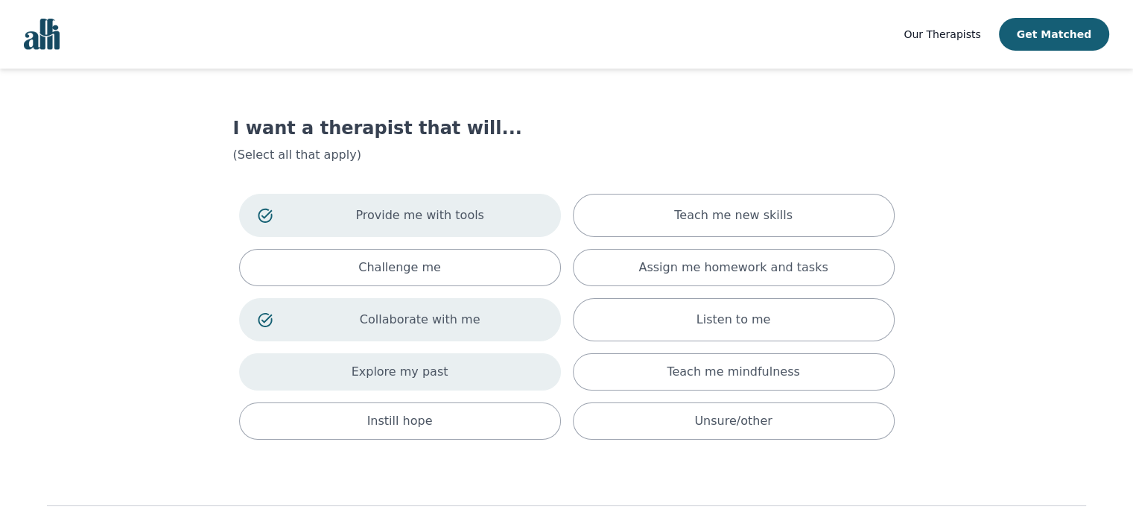
click at [445, 369] on div "Explore my past" at bounding box center [400, 371] width 322 height 37
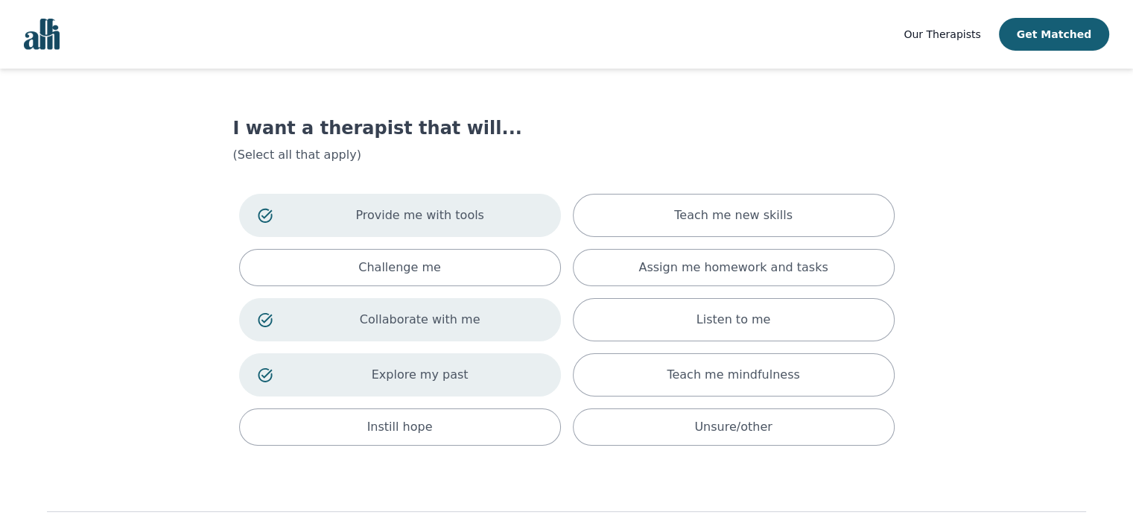
scroll to position [86, 0]
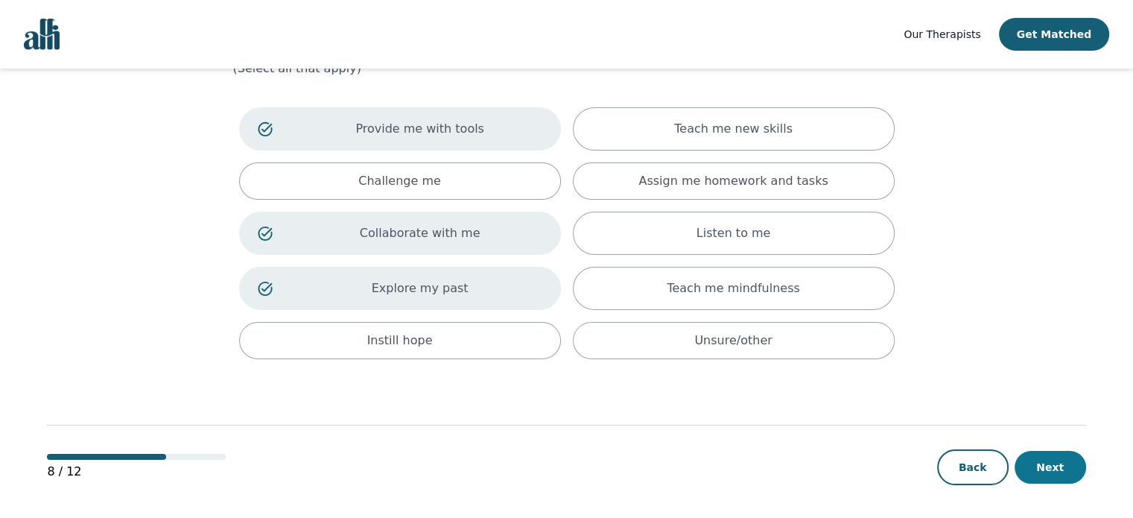
click at [1037, 467] on button "Next" at bounding box center [1049, 467] width 71 height 33
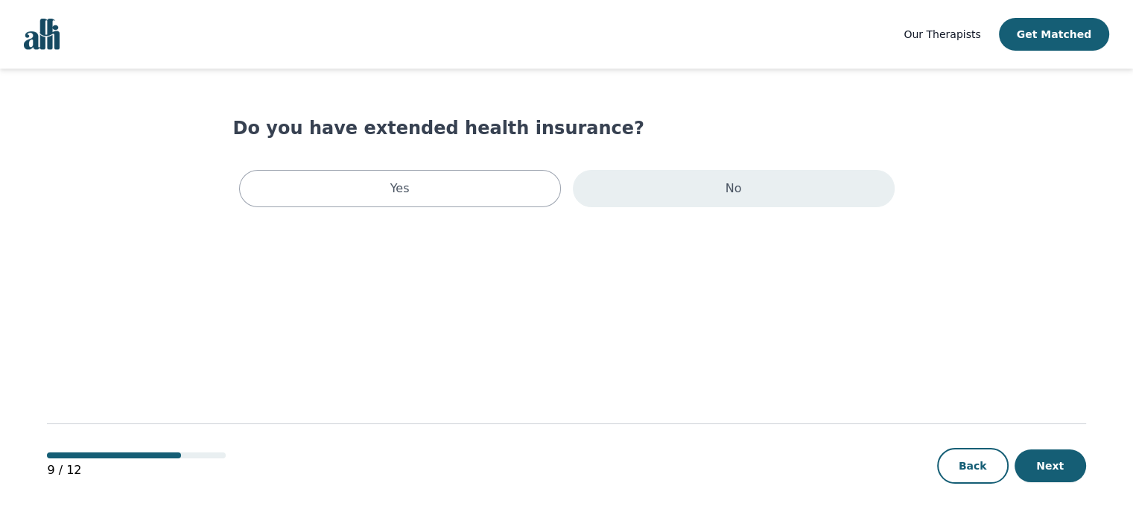
click at [659, 189] on div "No" at bounding box center [734, 188] width 322 height 37
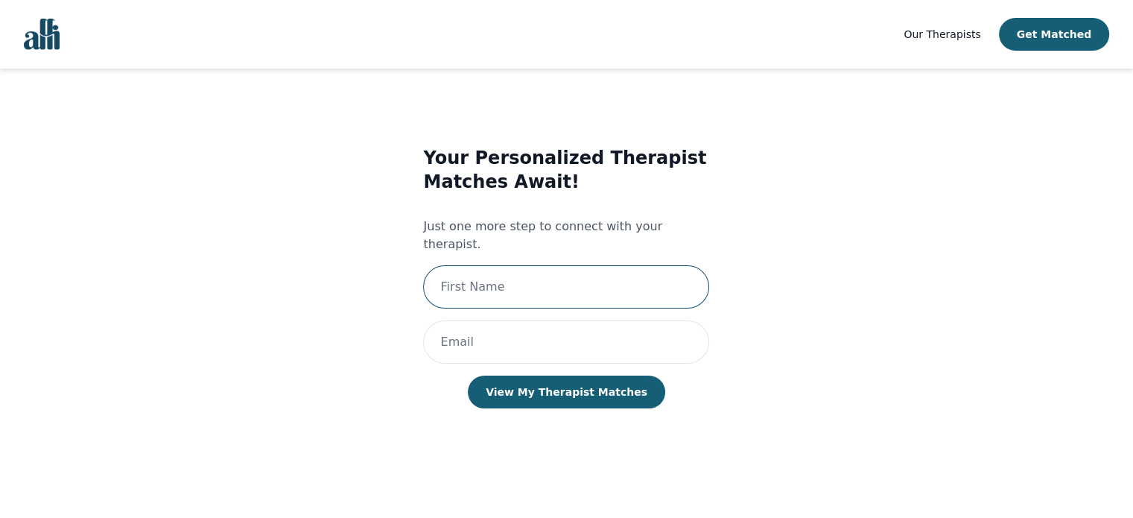
click at [587, 271] on input "text" at bounding box center [566, 286] width 286 height 43
type input "Pallavi"
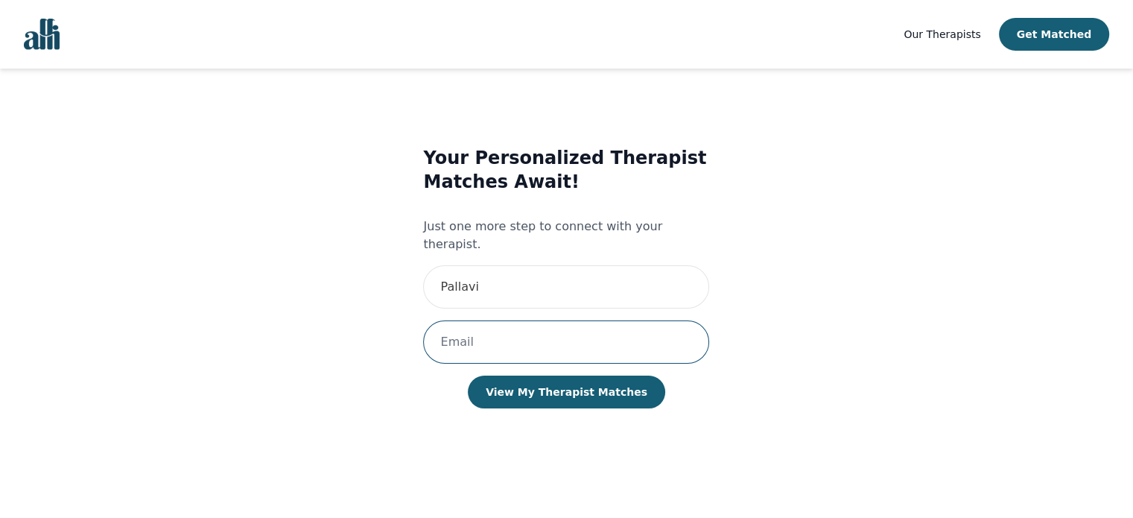
click at [560, 320] on input "email" at bounding box center [566, 341] width 286 height 43
type input "[EMAIL_ADDRESS][DOMAIN_NAME]"
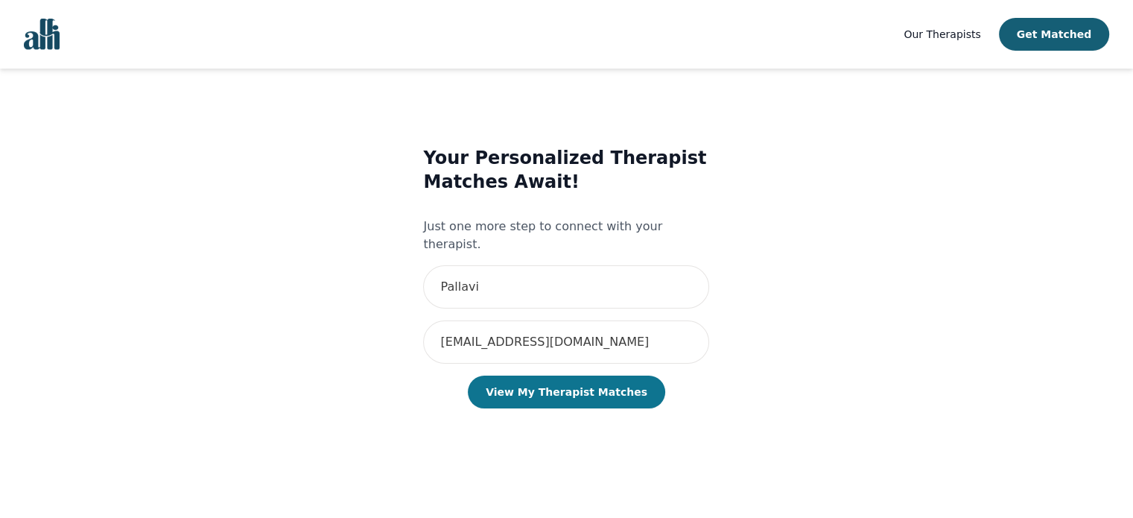
click at [561, 380] on button "View My Therapist Matches" at bounding box center [566, 391] width 197 height 33
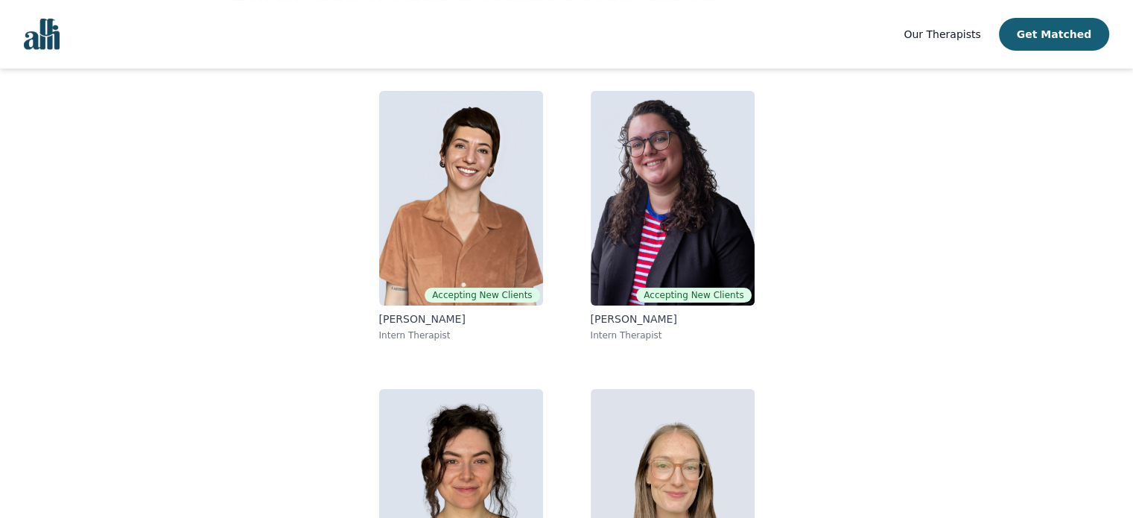
scroll to position [259, 0]
